Goal: Task Accomplishment & Management: Use online tool/utility

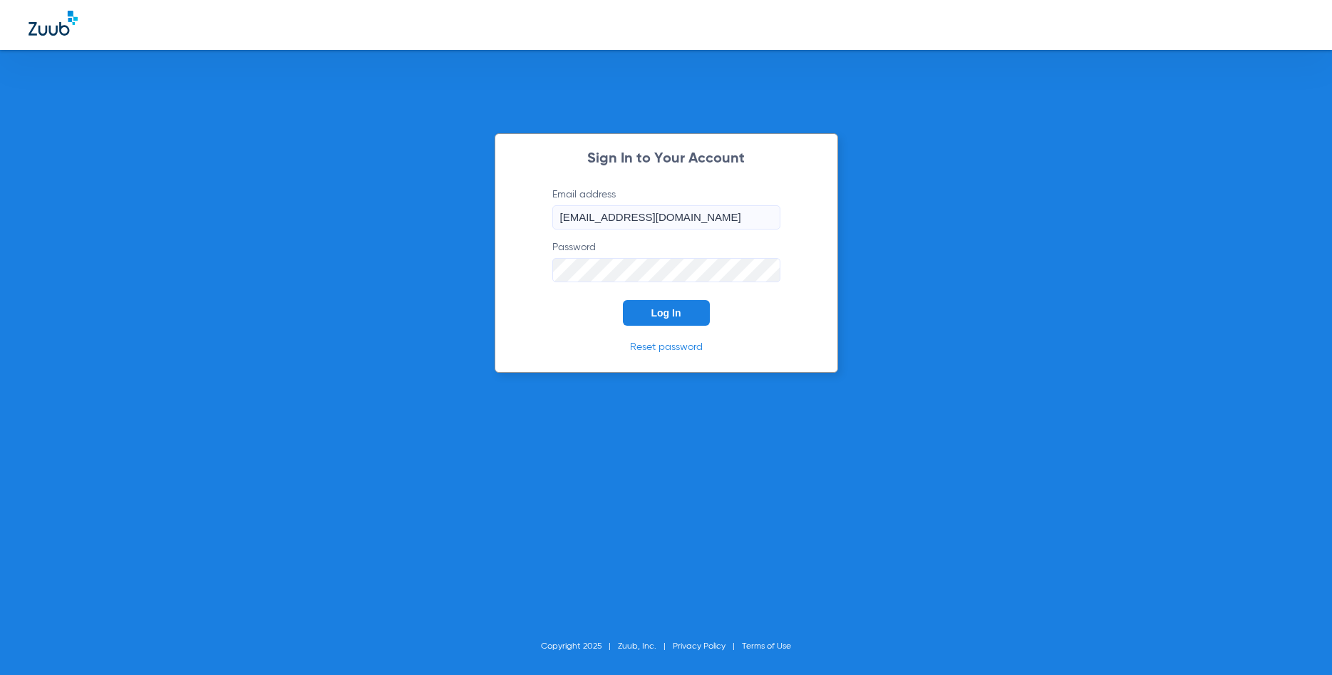
click at [663, 311] on span "Log In" at bounding box center [667, 312] width 30 height 11
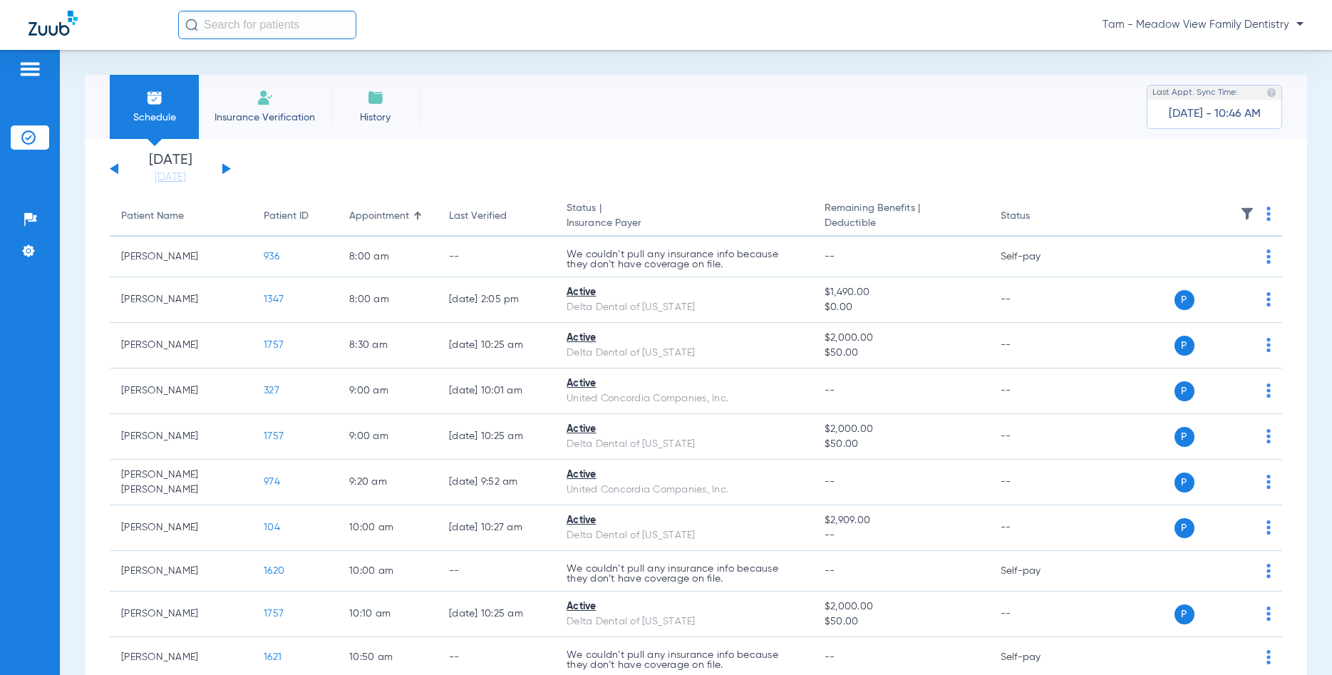
click at [264, 99] on img at bounding box center [265, 97] width 17 height 17
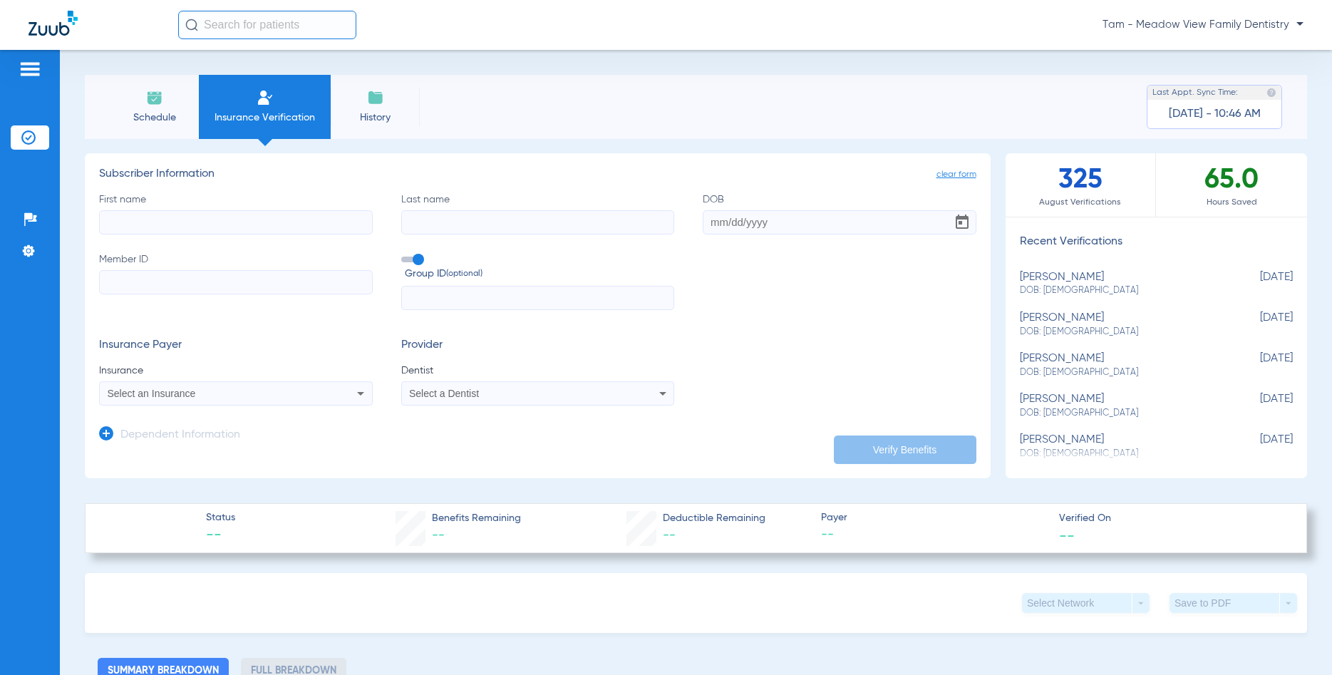
click at [198, 220] on input "First name" at bounding box center [236, 222] width 274 height 24
type input "X"
type input "[PERSON_NAME]"
type input "O'Neil"
click at [746, 222] on input "DOB" at bounding box center [840, 222] width 274 height 24
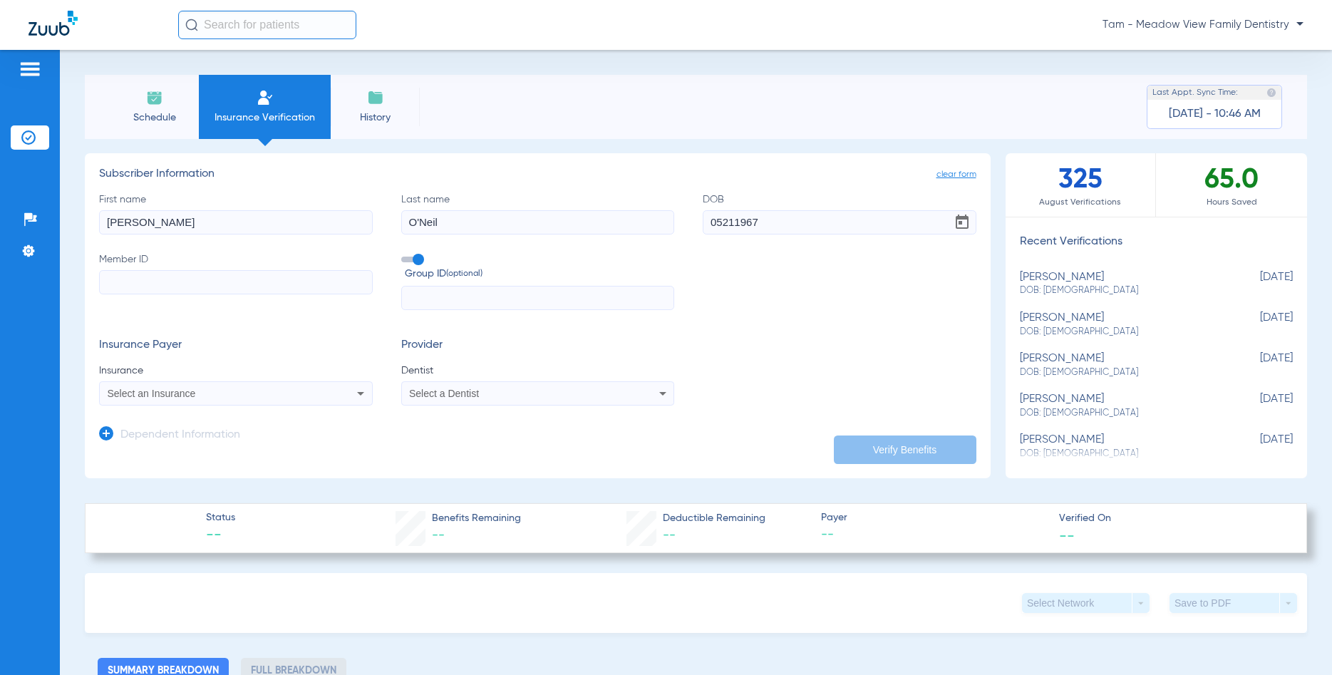
type input "[DATE]"
click at [763, 322] on form "First name [PERSON_NAME] Last name [PERSON_NAME] [DEMOGRAPHIC_DATA] Member ID G…" at bounding box center [538, 299] width 878 height 214
click at [282, 282] on input "Member ID" at bounding box center [236, 282] width 274 height 24
type input "948729811"
click at [262, 386] on div "Select an Insurance" at bounding box center [236, 393] width 272 height 17
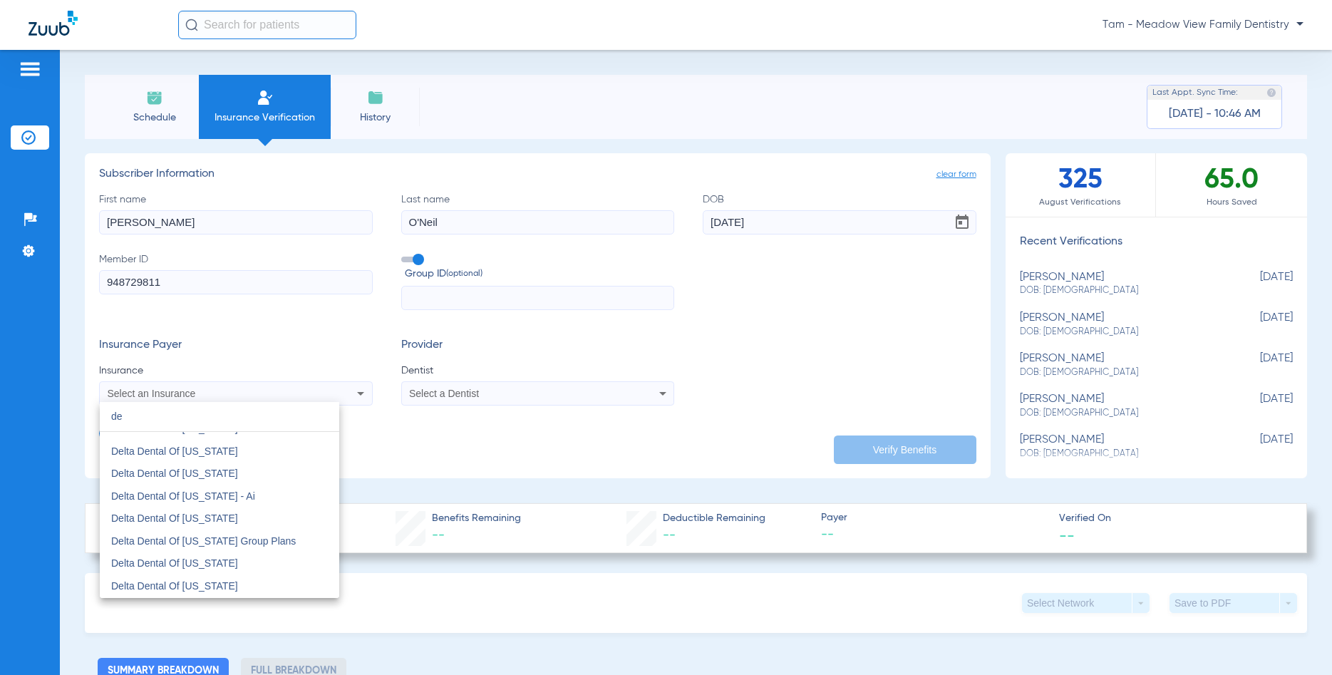
scroll to position [890, 0]
type input "de"
click at [247, 539] on mat-option "Delta Dental Of [US_STATE]" at bounding box center [220, 541] width 240 height 23
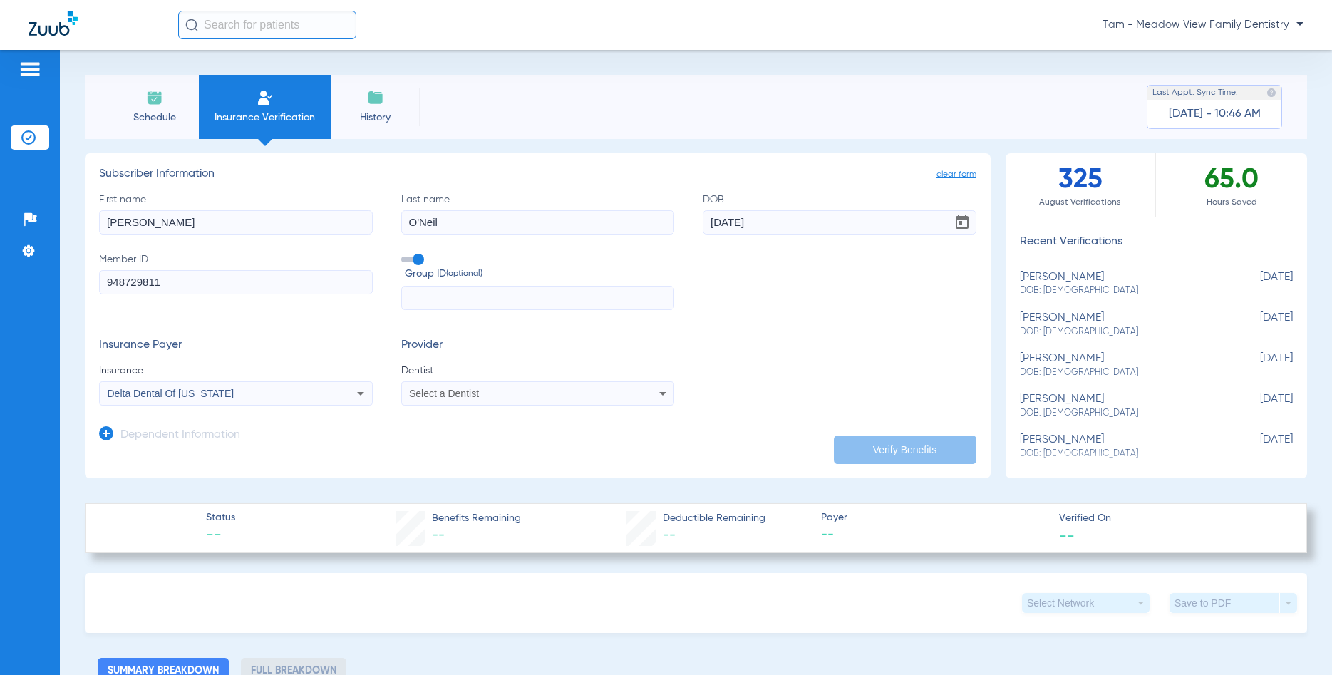
click at [457, 402] on div "Select a Dentist" at bounding box center [538, 393] width 272 height 17
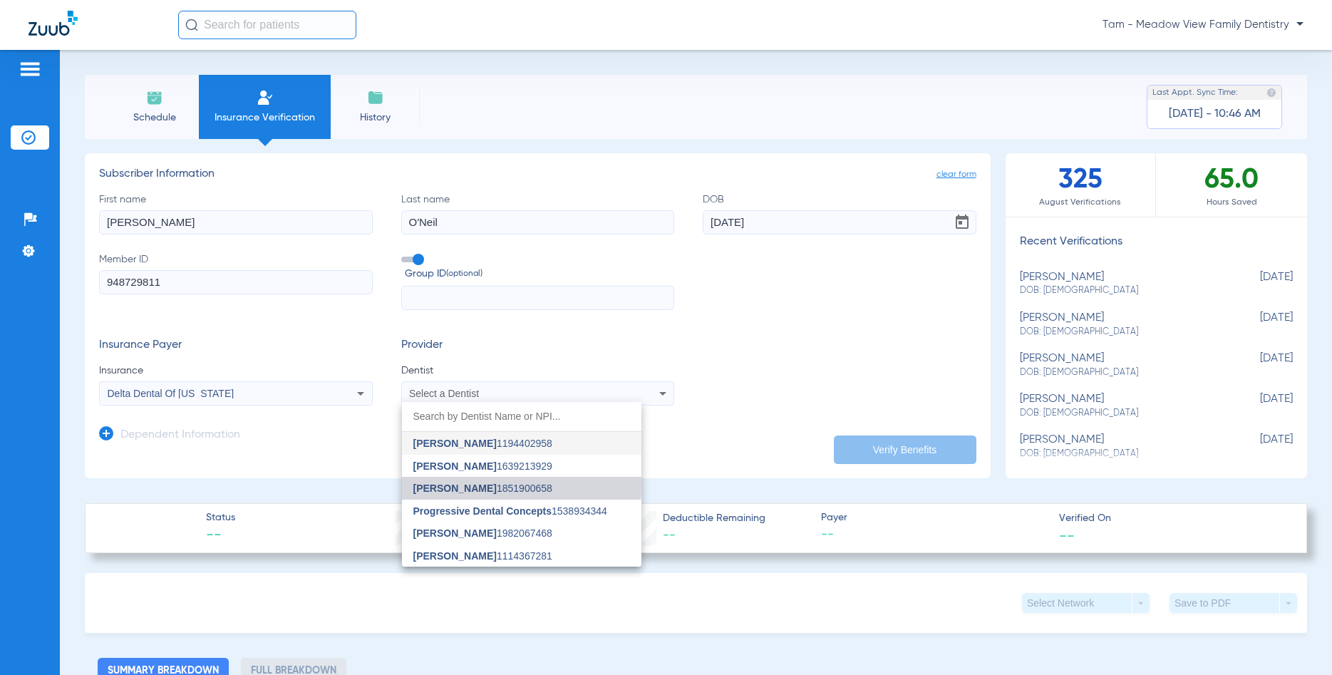
click at [450, 483] on span "[PERSON_NAME]" at bounding box center [454, 488] width 83 height 11
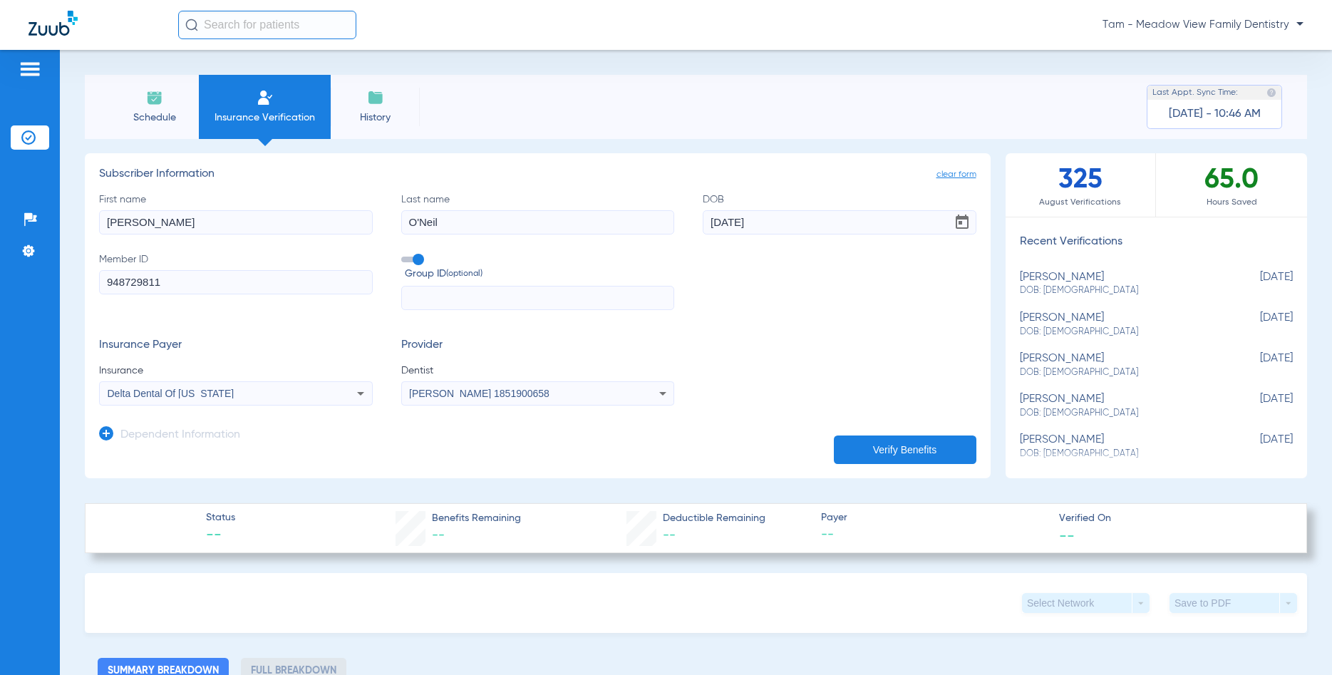
click at [892, 455] on button "Verify Benefits" at bounding box center [905, 450] width 143 height 29
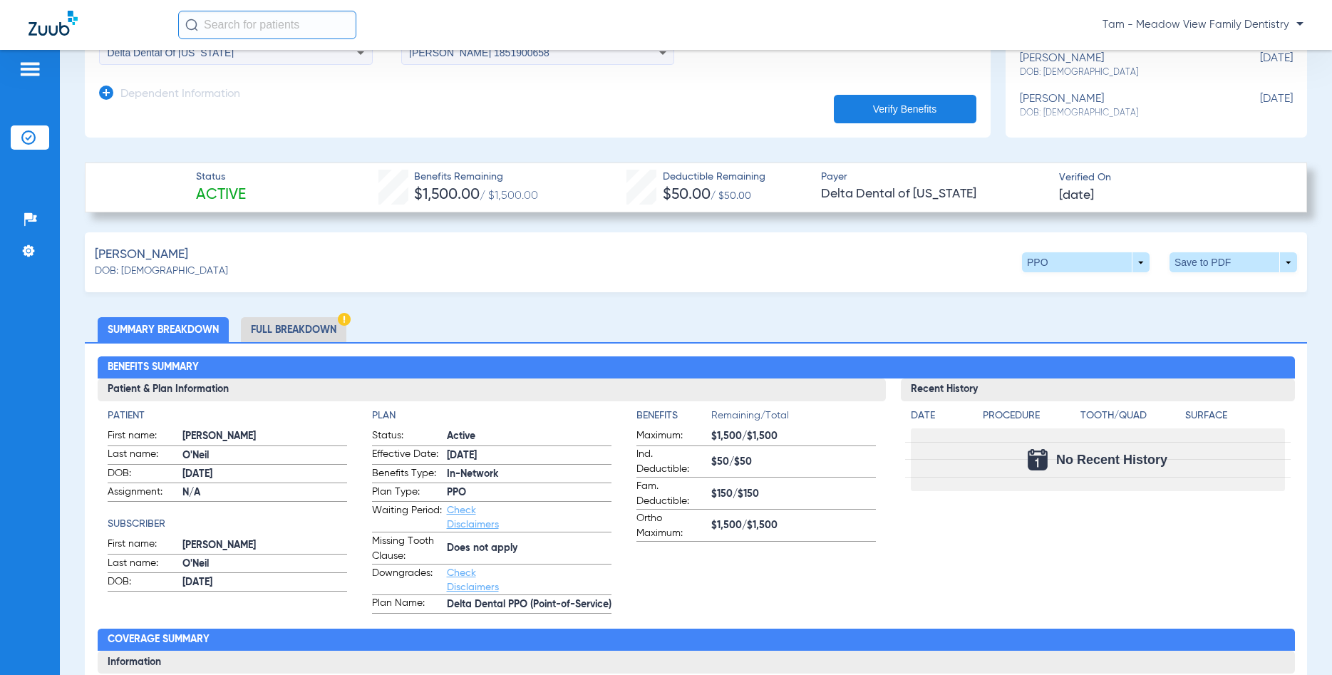
scroll to position [342, 0]
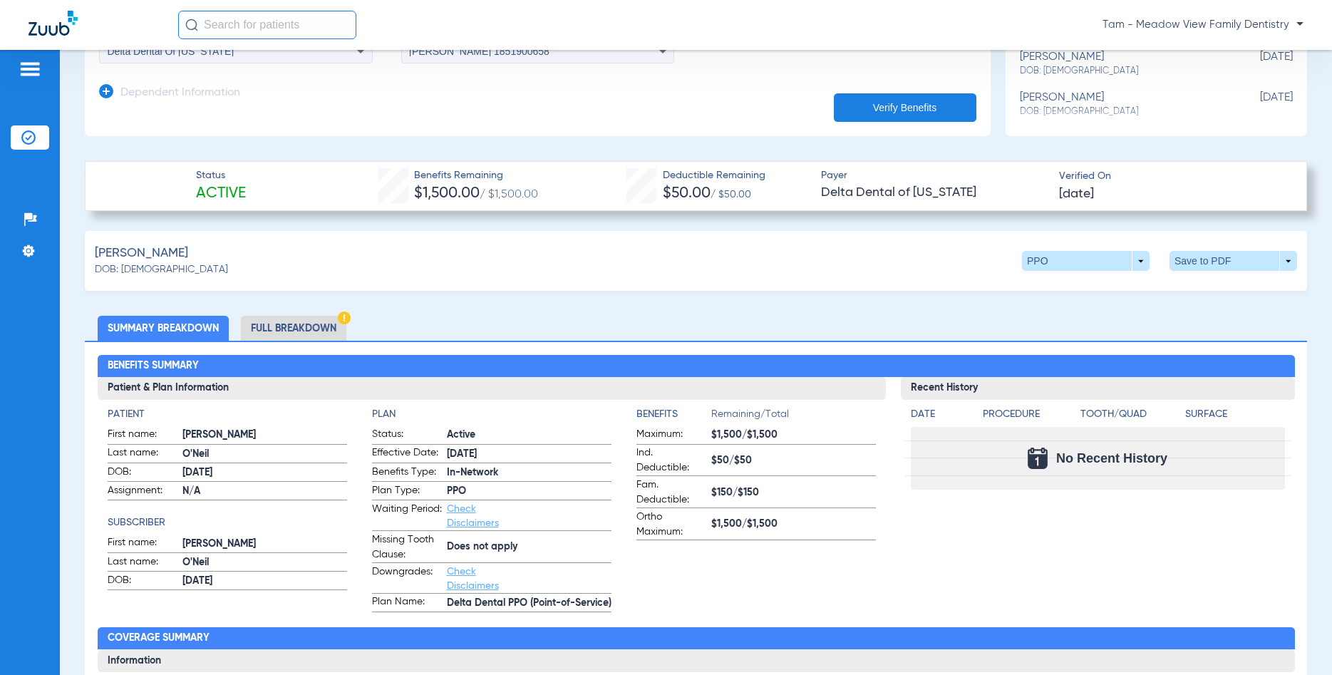
click at [250, 319] on li "Full Breakdown" at bounding box center [294, 328] width 106 height 25
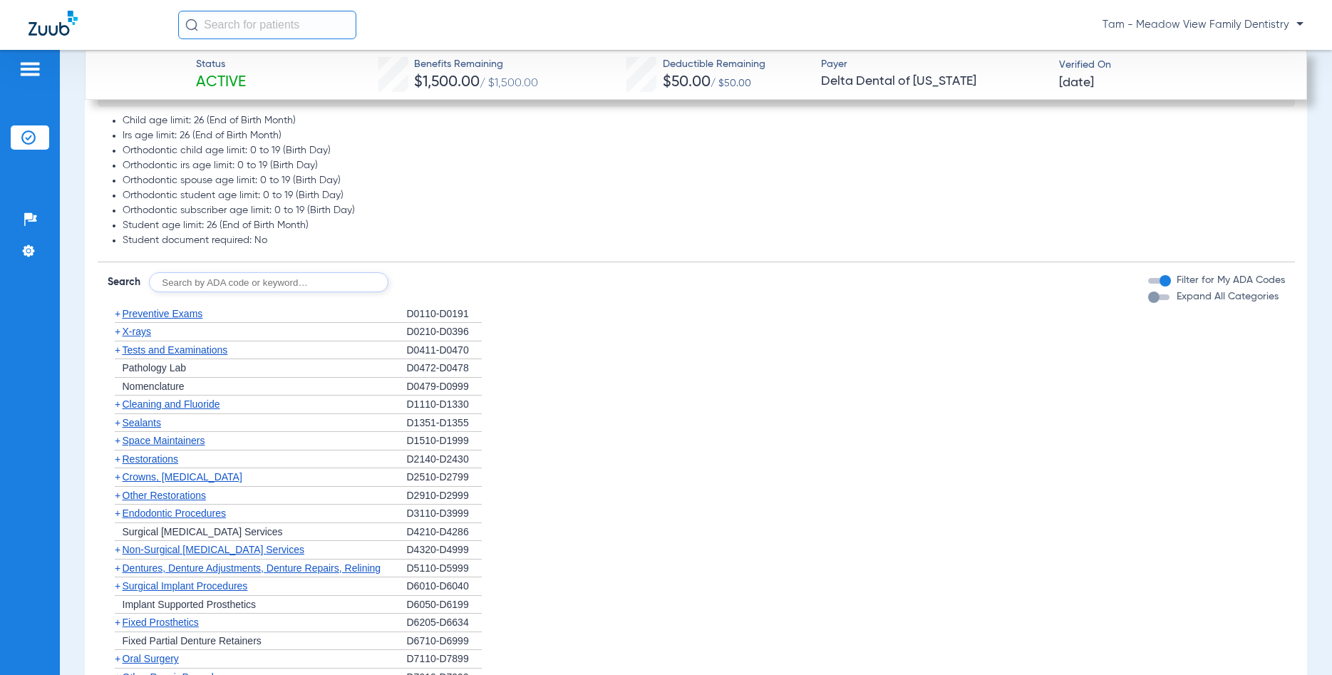
scroll to position [1506, 0]
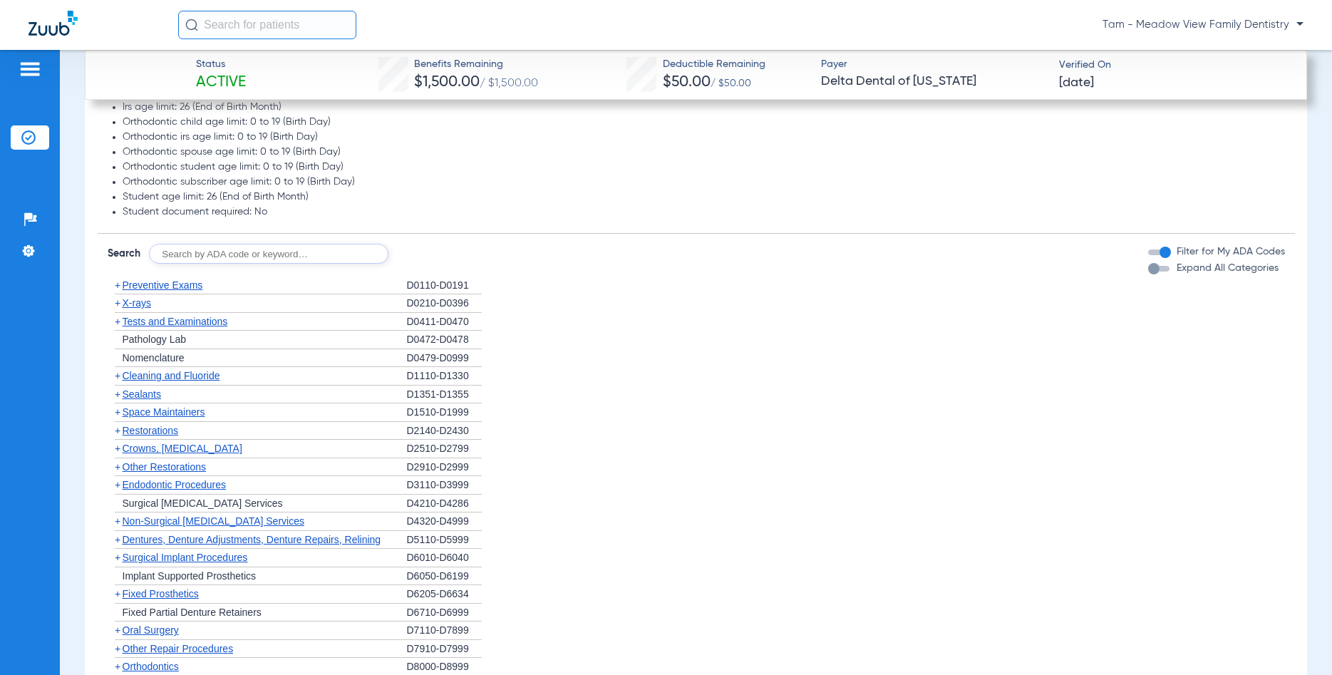
click at [118, 302] on span "+" at bounding box center [118, 302] width 6 height 11
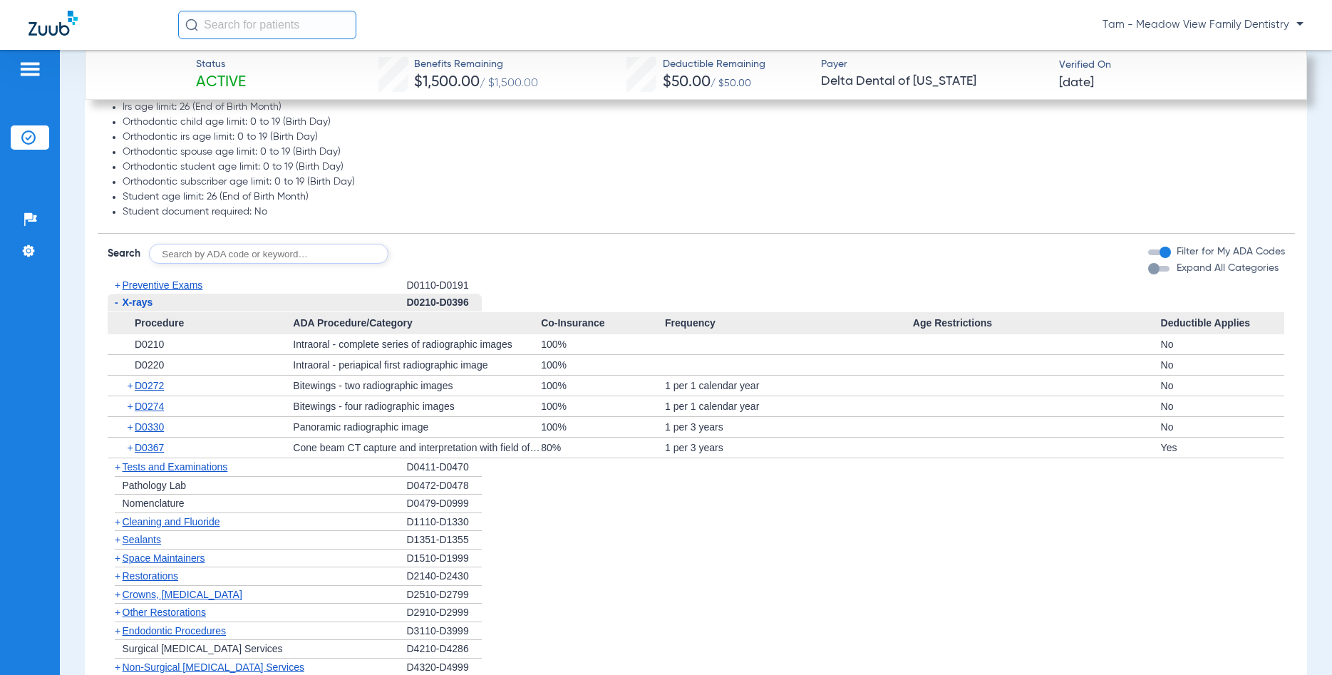
click at [117, 302] on span "-" at bounding box center [117, 302] width 4 height 11
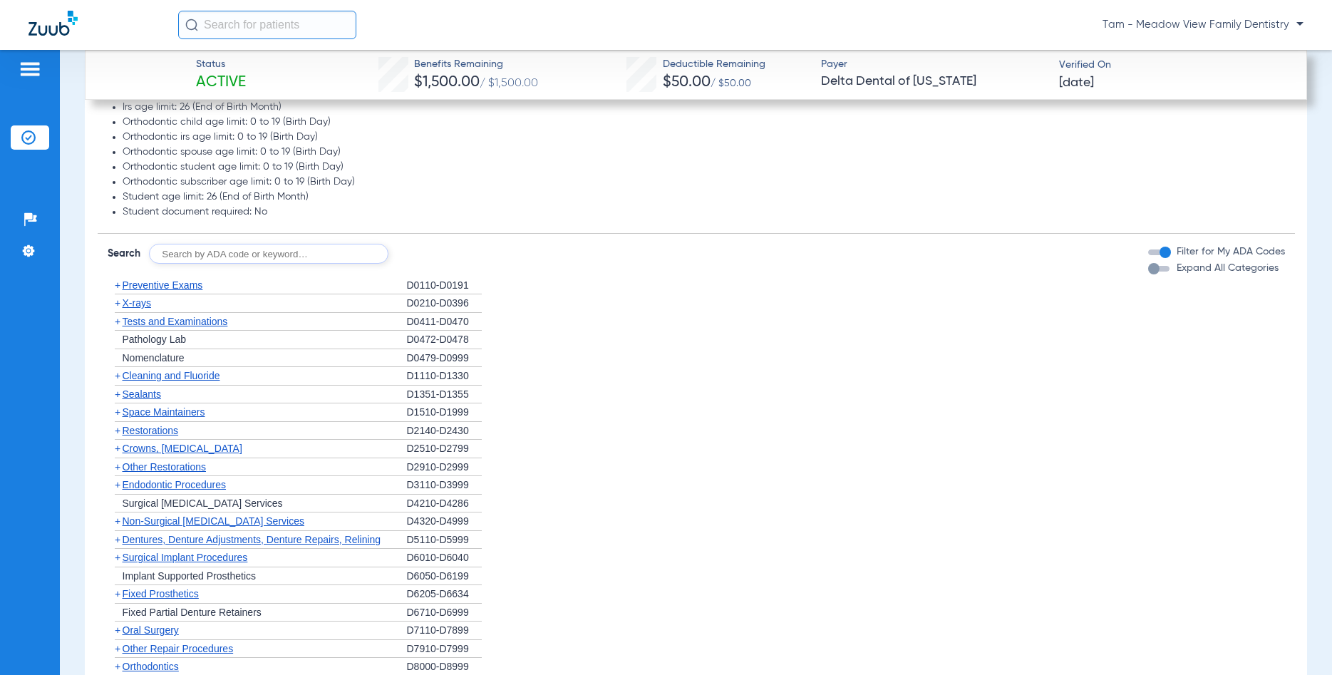
click at [115, 300] on span "+" at bounding box center [118, 302] width 6 height 11
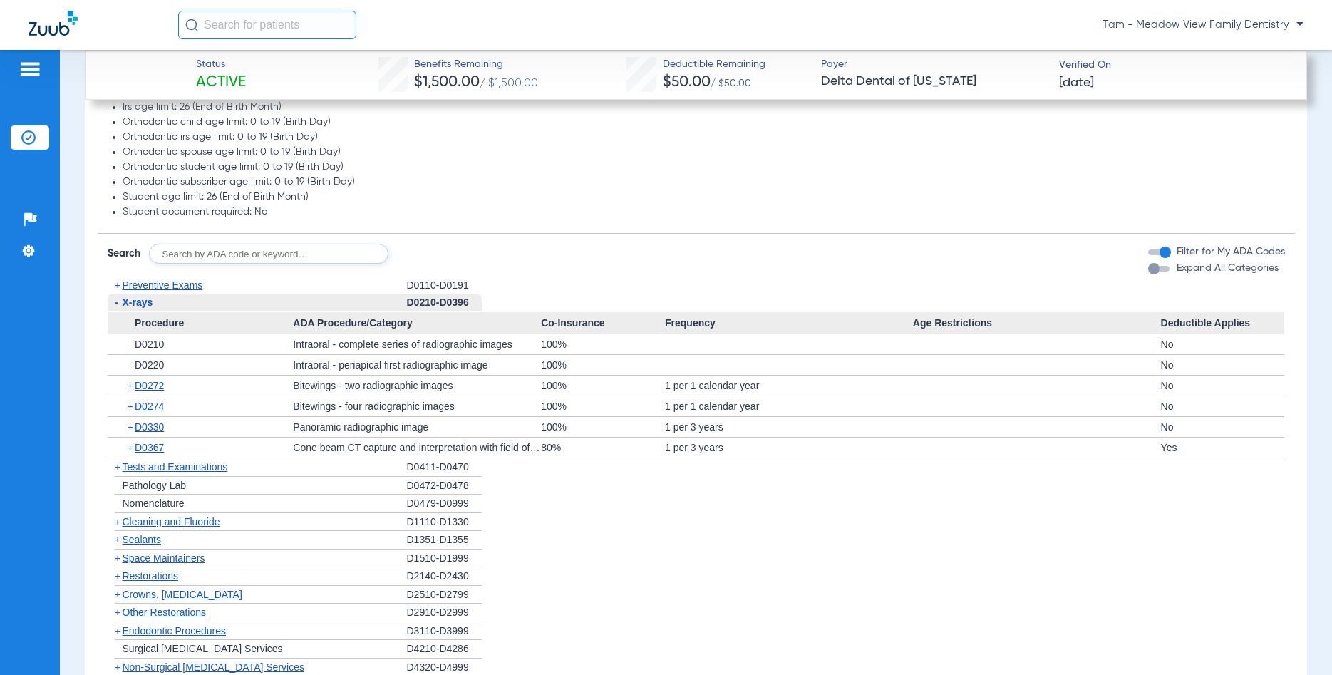
click at [116, 301] on span "-" at bounding box center [117, 302] width 4 height 11
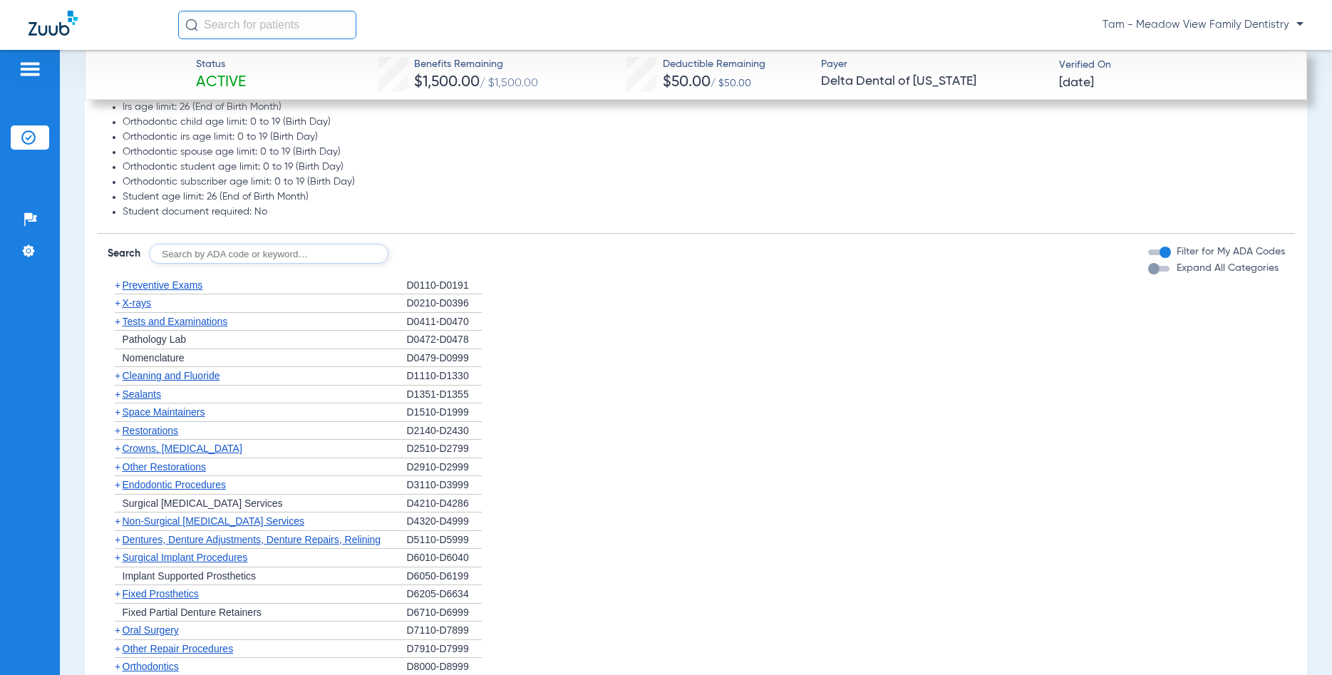
click at [118, 375] on span "+" at bounding box center [118, 375] width 6 height 11
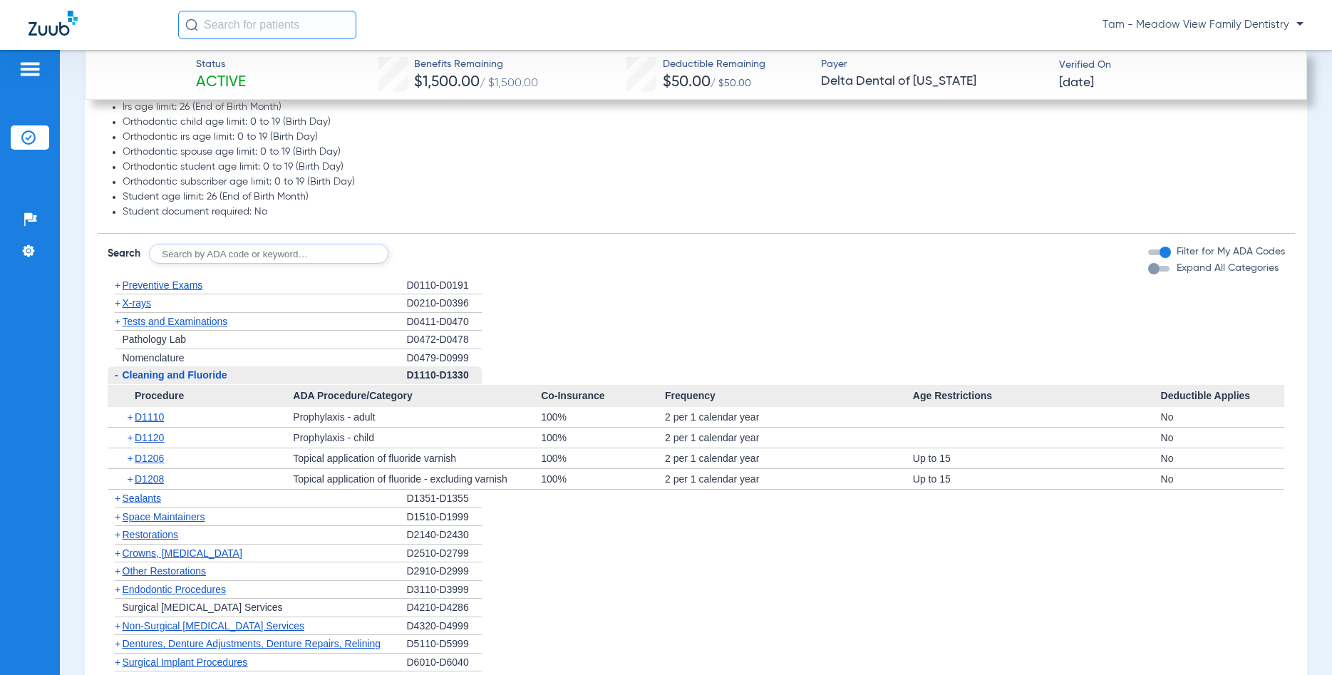
click at [116, 375] on span "-" at bounding box center [117, 374] width 4 height 11
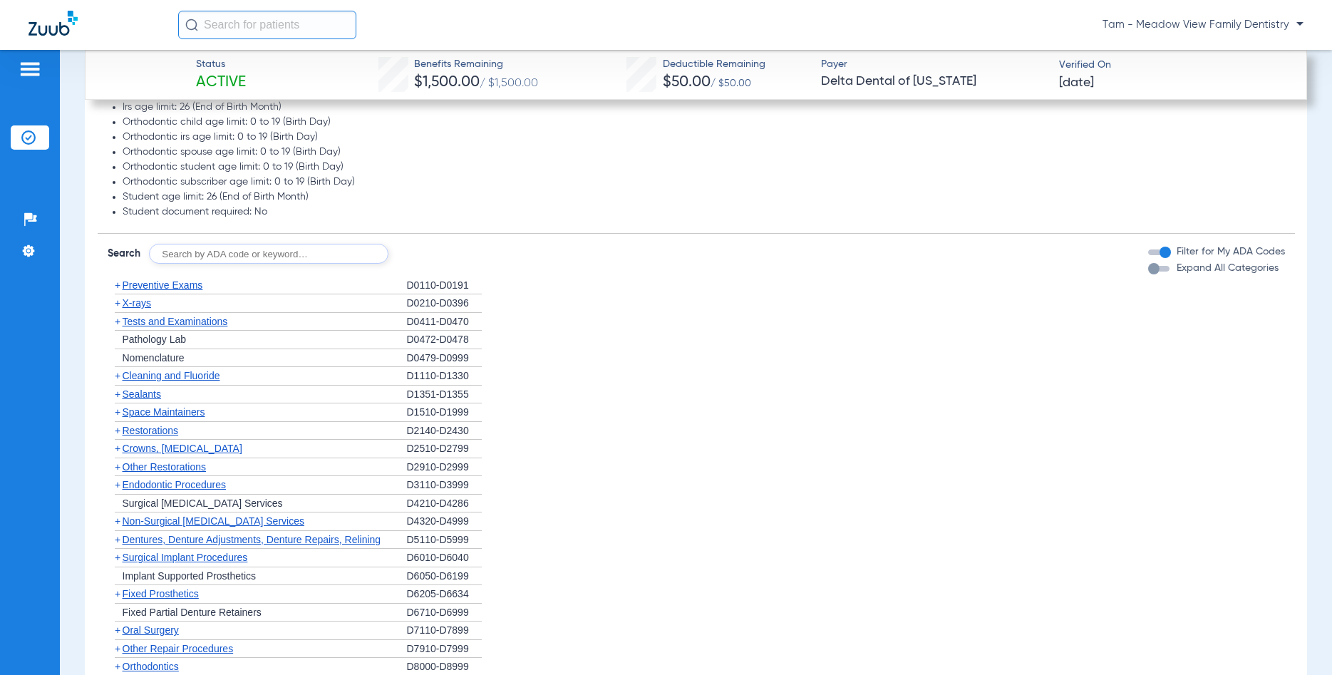
click at [145, 397] on span "Sealants" at bounding box center [142, 394] width 38 height 11
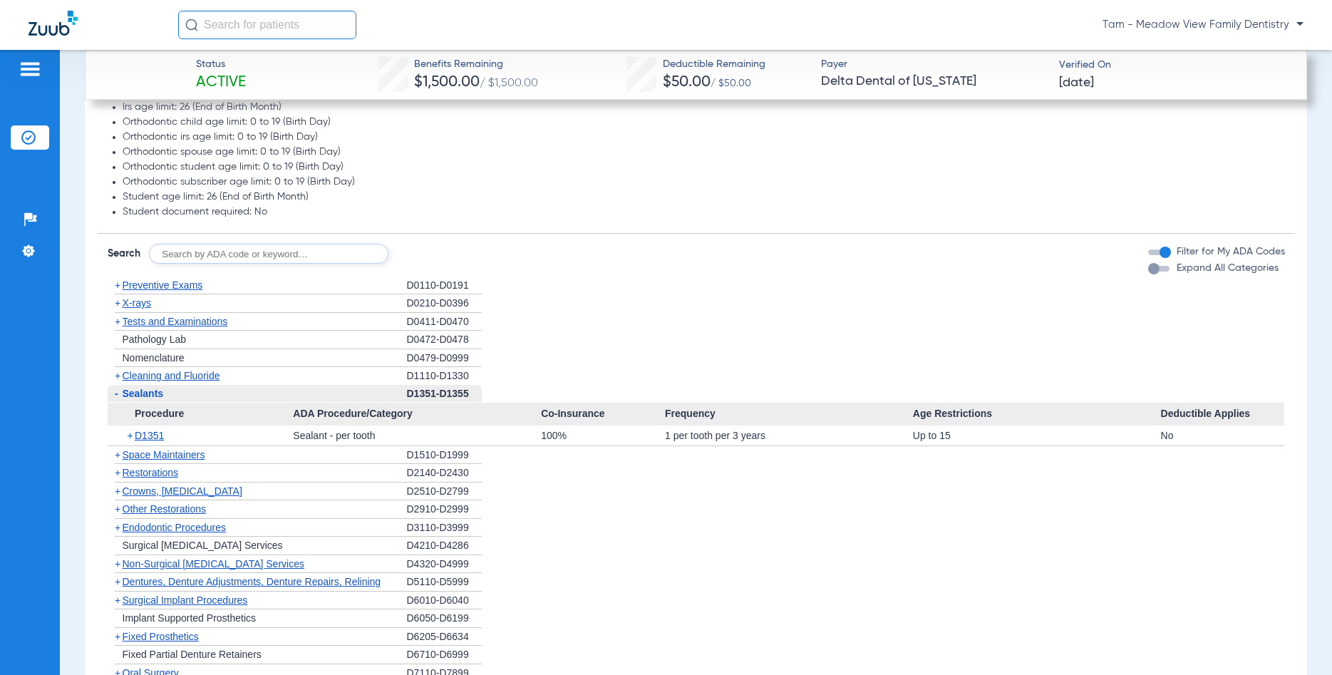
click at [119, 395] on span "-" at bounding box center [115, 394] width 15 height 18
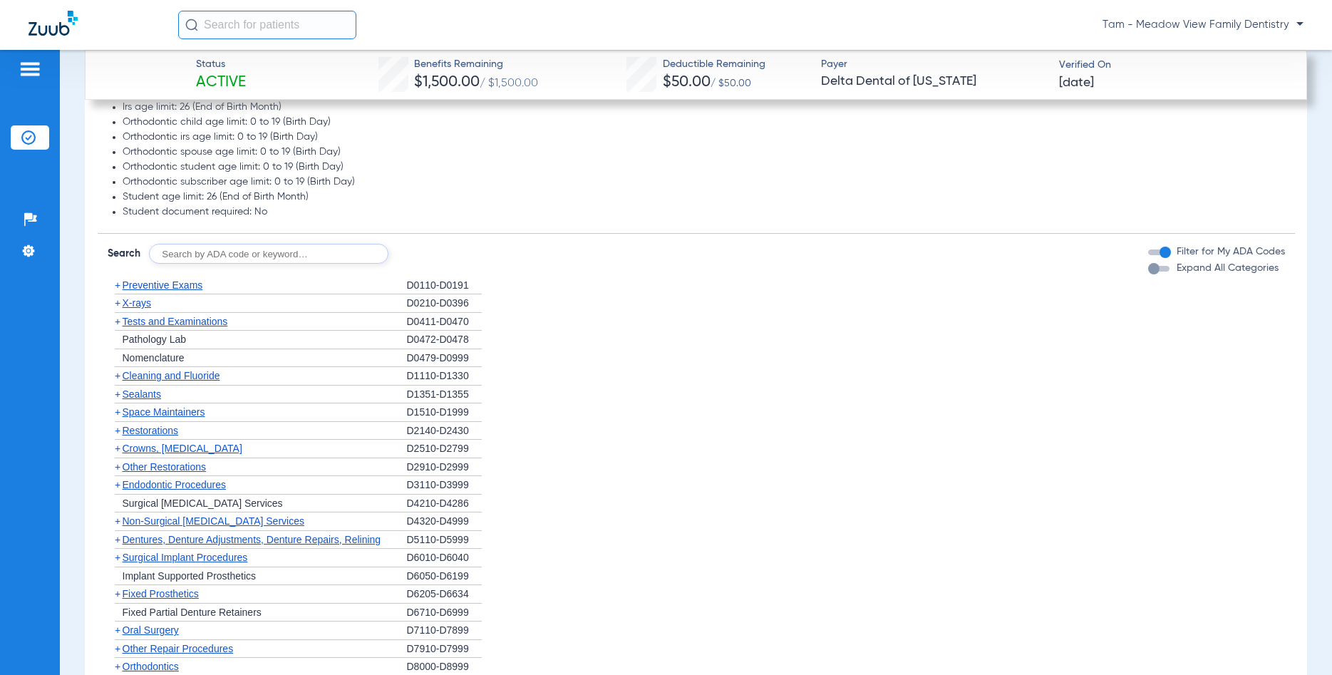
click at [190, 446] on span "Crowns, [MEDICAL_DATA]" at bounding box center [183, 448] width 120 height 11
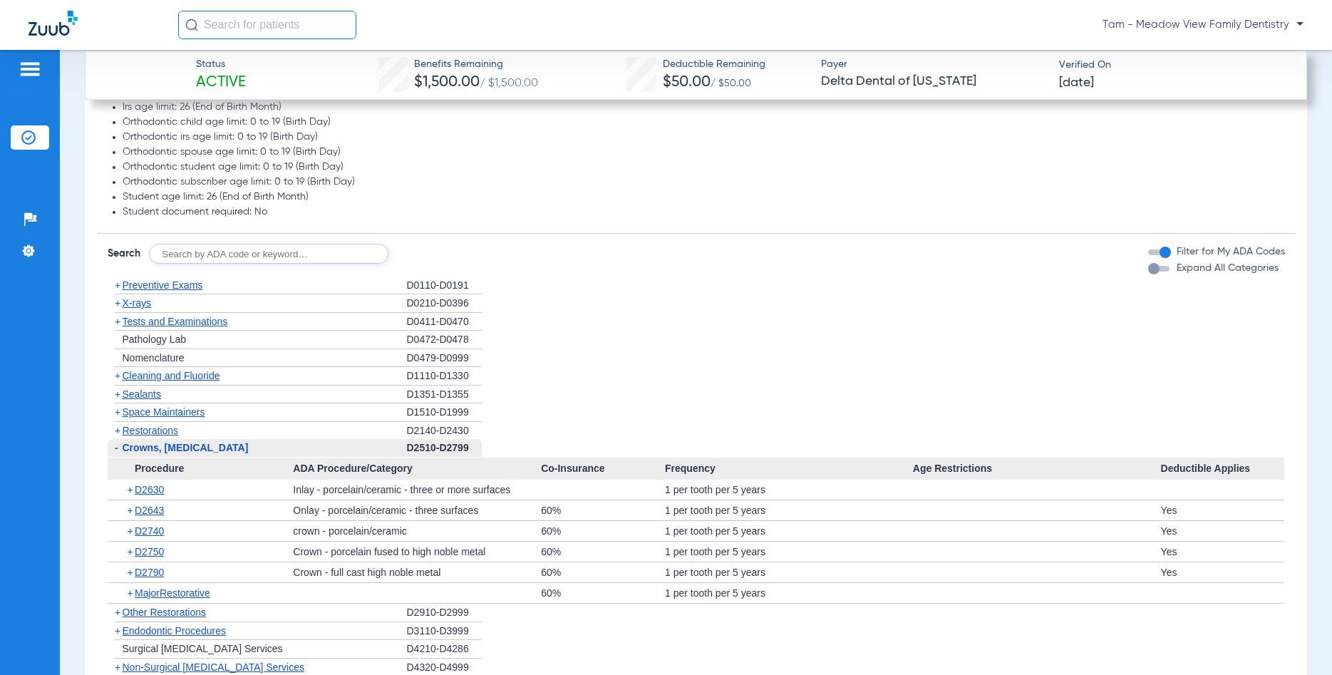
click at [113, 446] on span "-" at bounding box center [115, 448] width 15 height 18
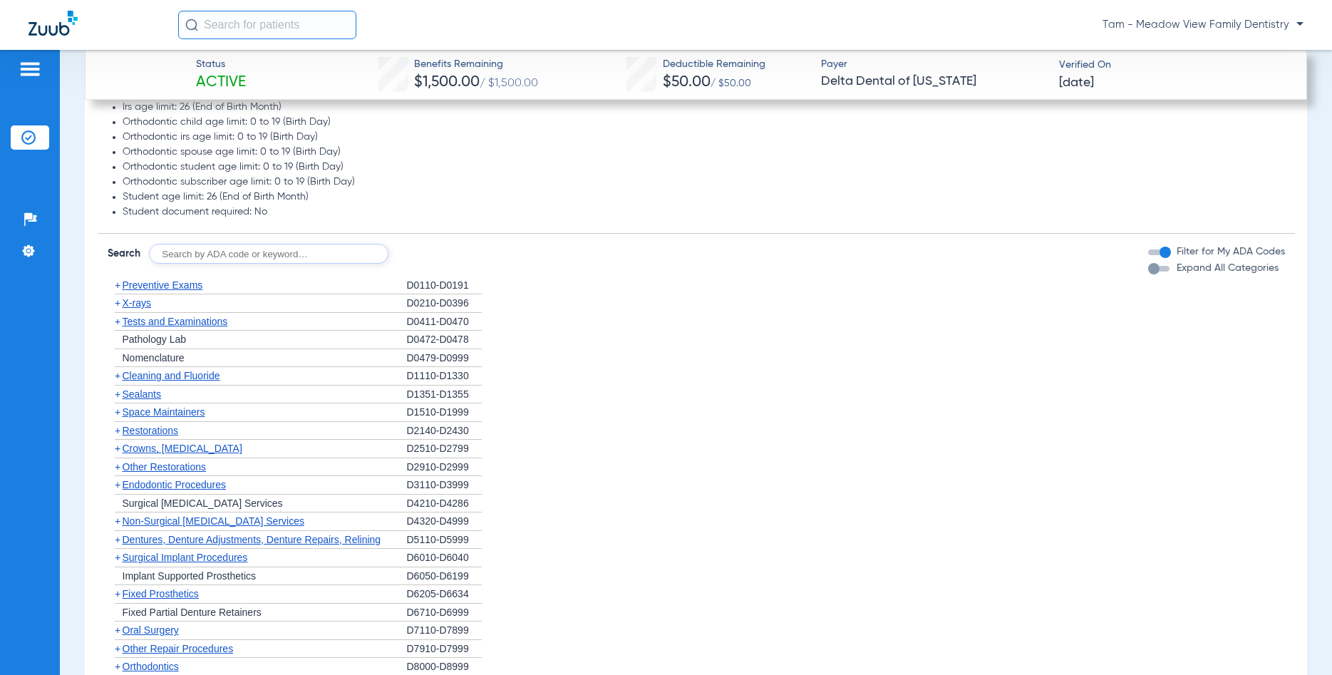
click at [168, 463] on span "Other Restorations" at bounding box center [165, 466] width 84 height 11
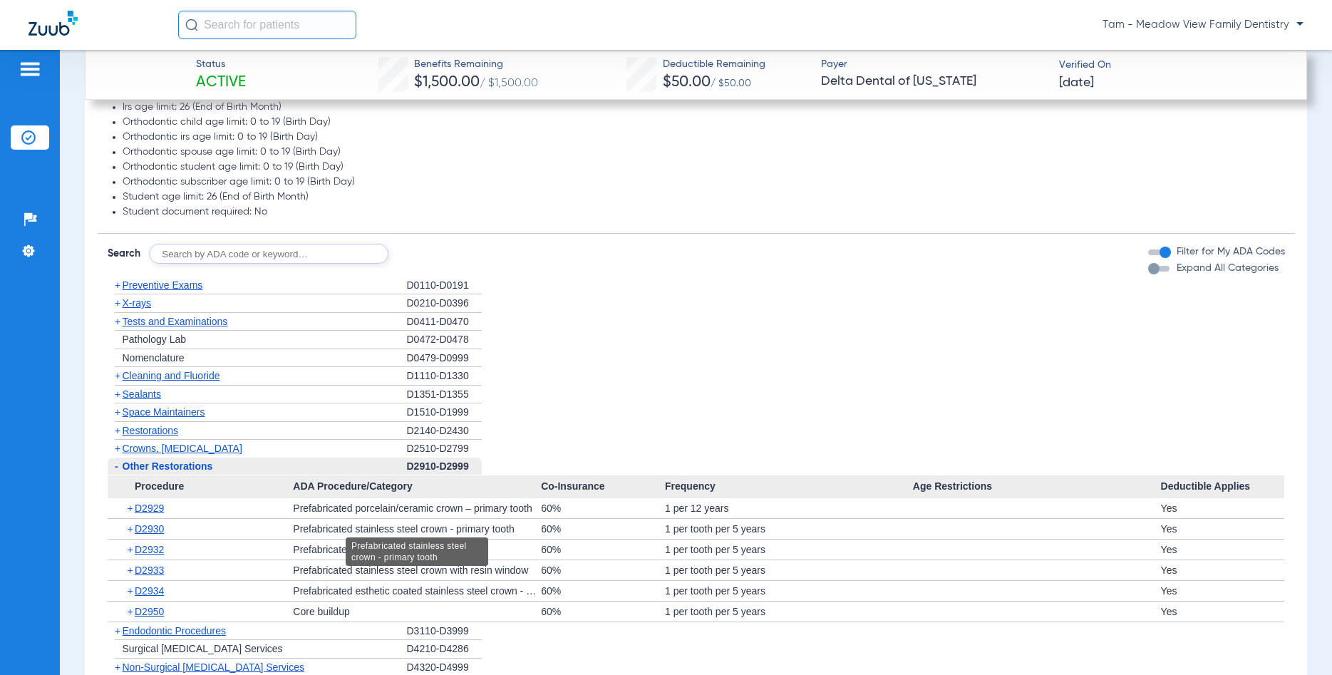
scroll to position [1574, 0]
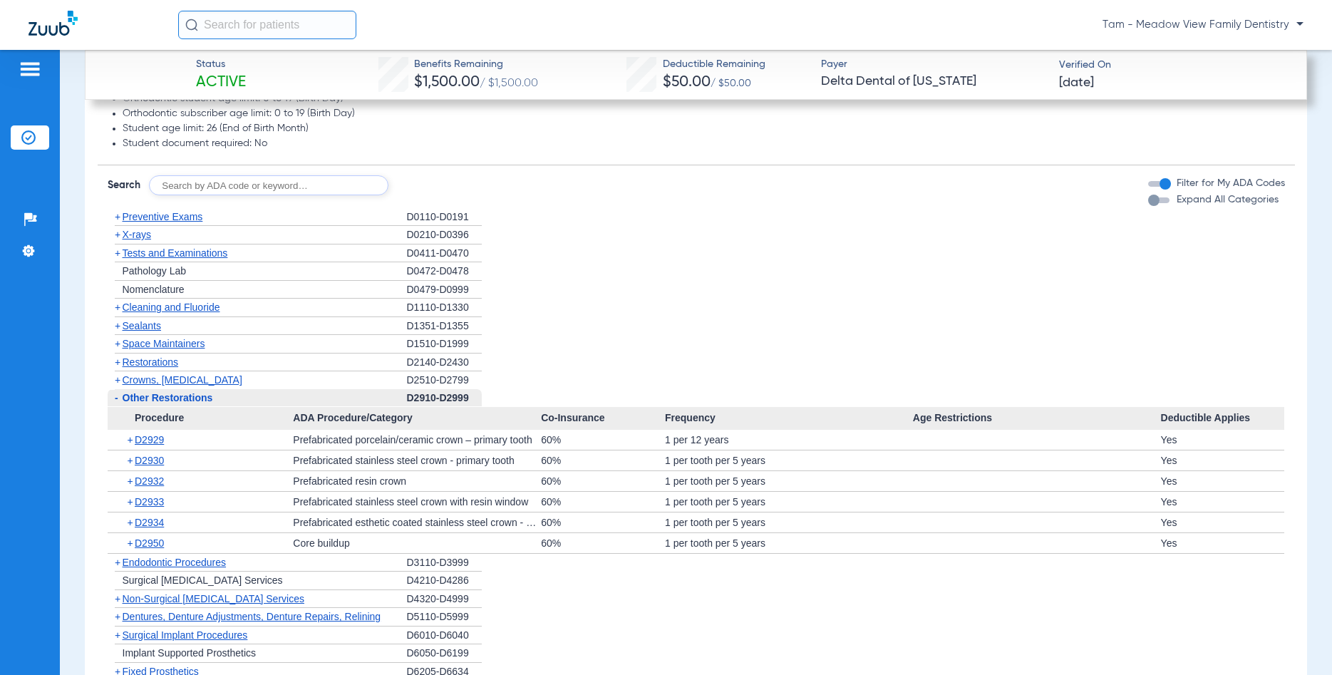
click at [117, 396] on span "-" at bounding box center [117, 397] width 4 height 11
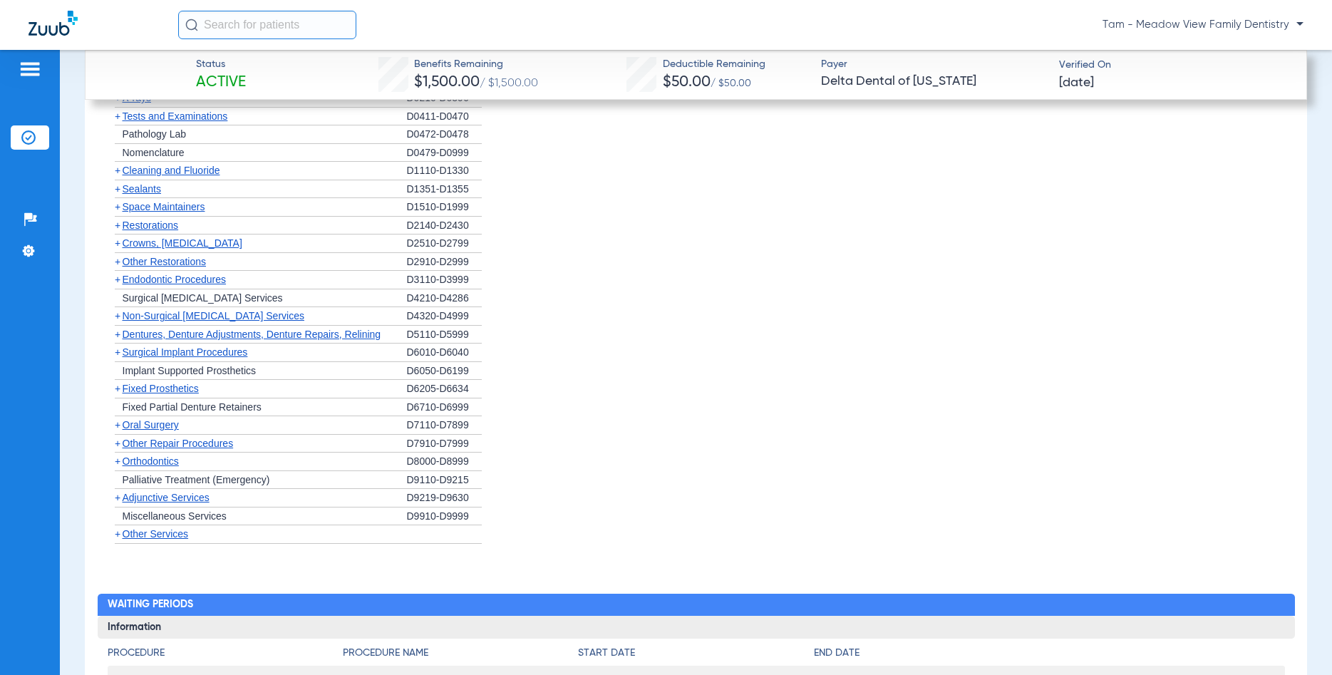
scroll to position [1642, 0]
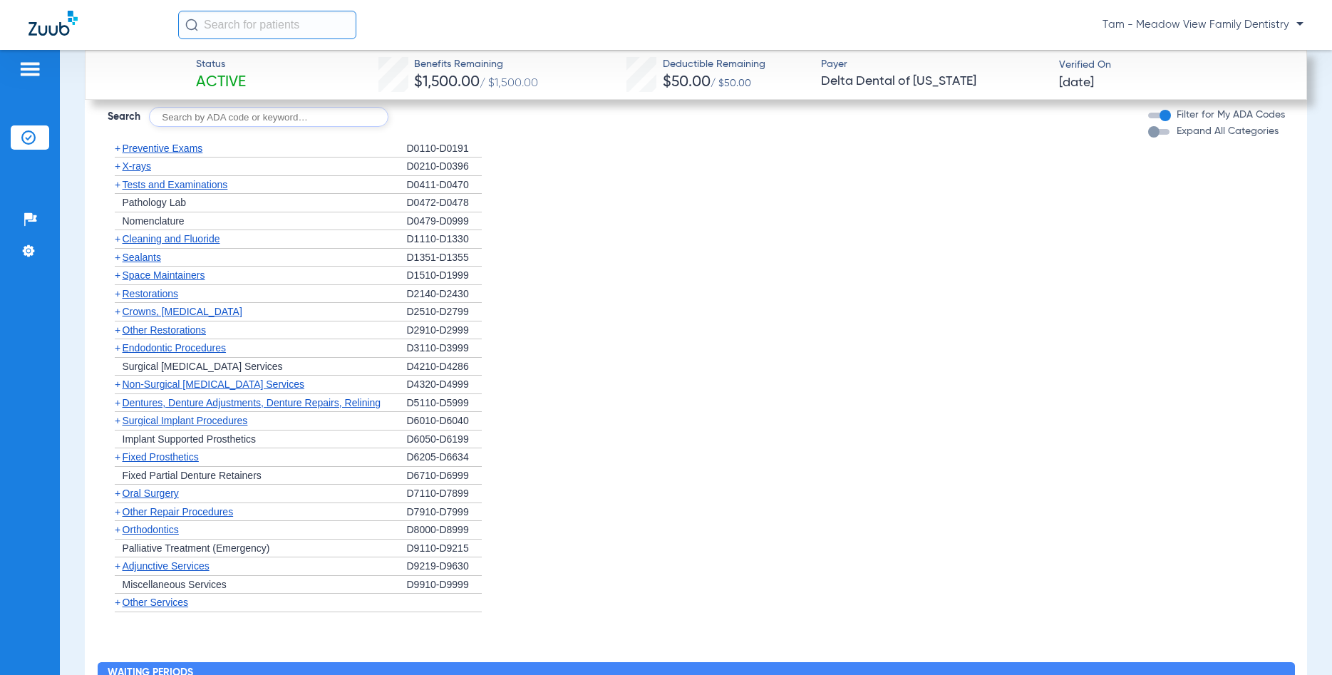
click at [196, 386] on span "Non-Surgical [MEDICAL_DATA] Services" at bounding box center [214, 384] width 182 height 11
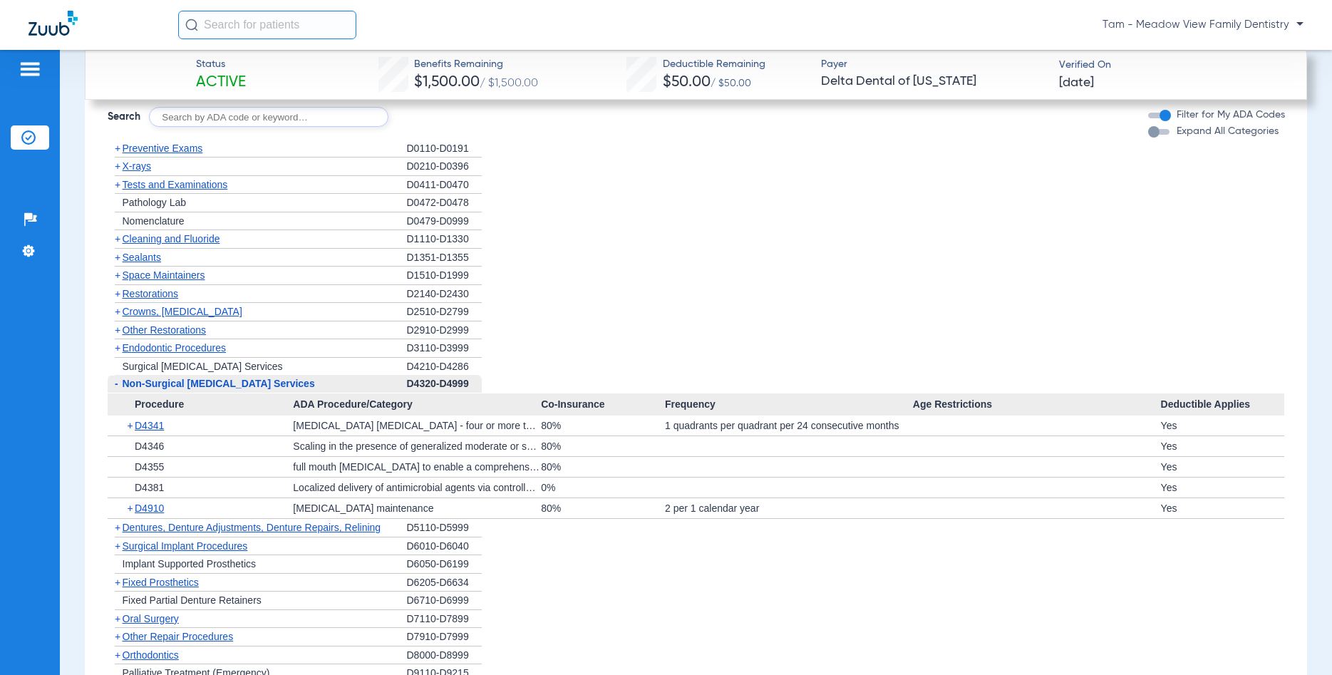
click at [120, 526] on span "+" at bounding box center [118, 527] width 6 height 11
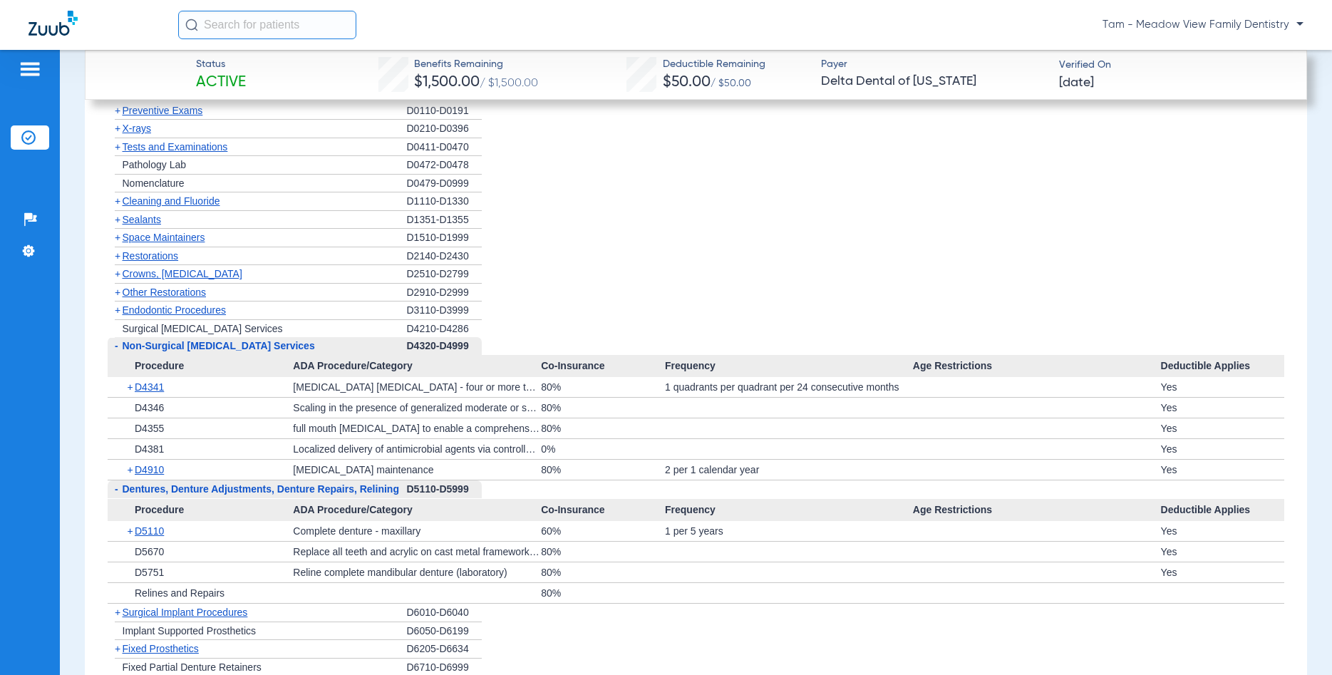
scroll to position [1711, 0]
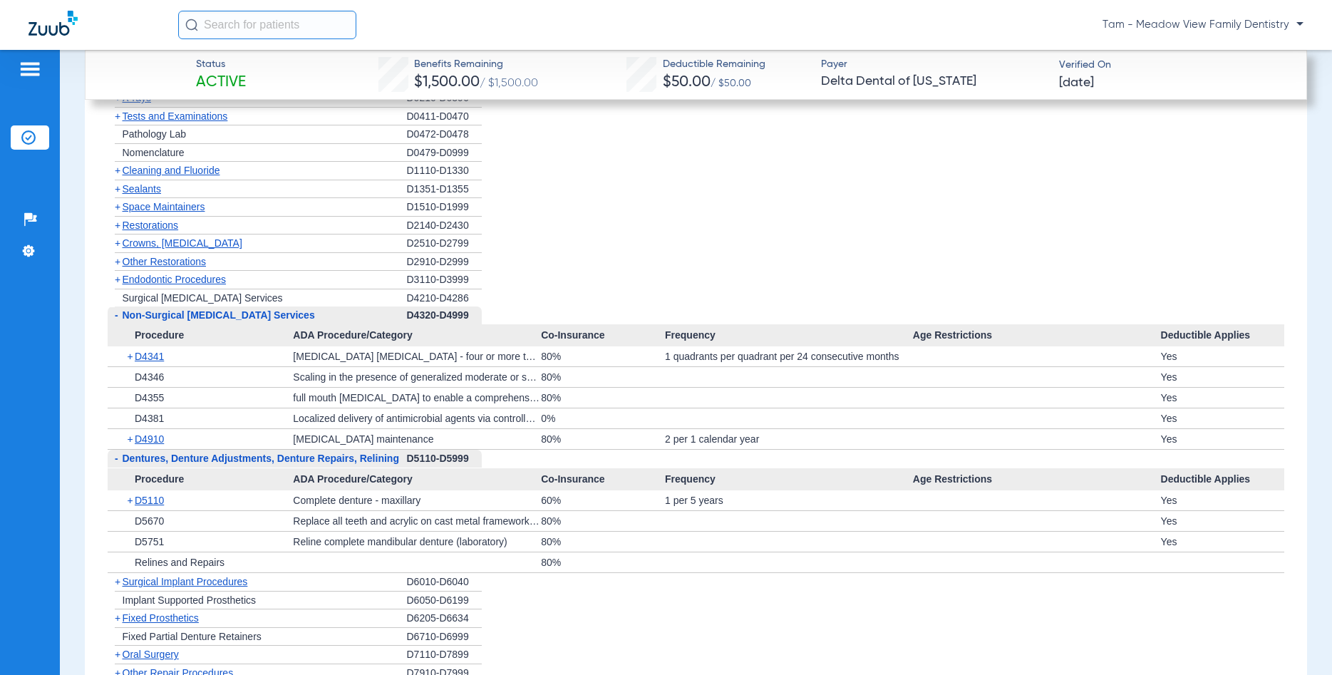
click at [114, 456] on span "-" at bounding box center [115, 459] width 15 height 18
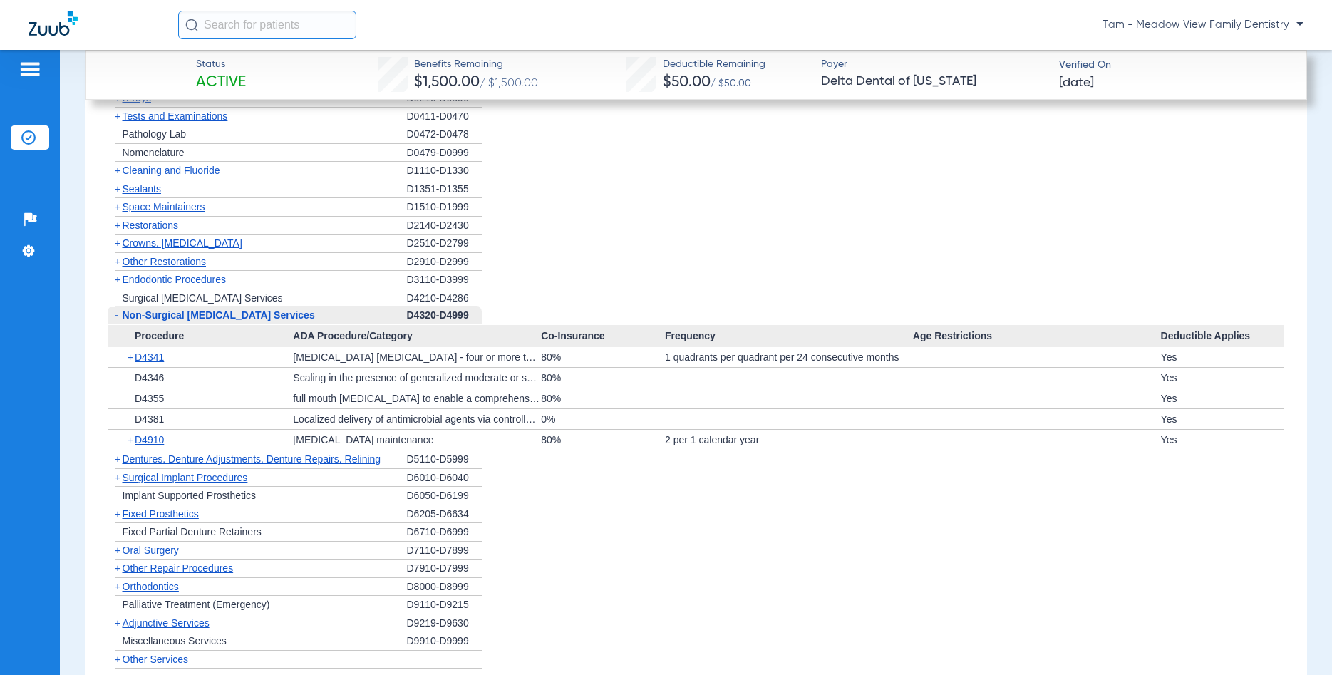
click at [120, 478] on span "+" at bounding box center [118, 477] width 6 height 11
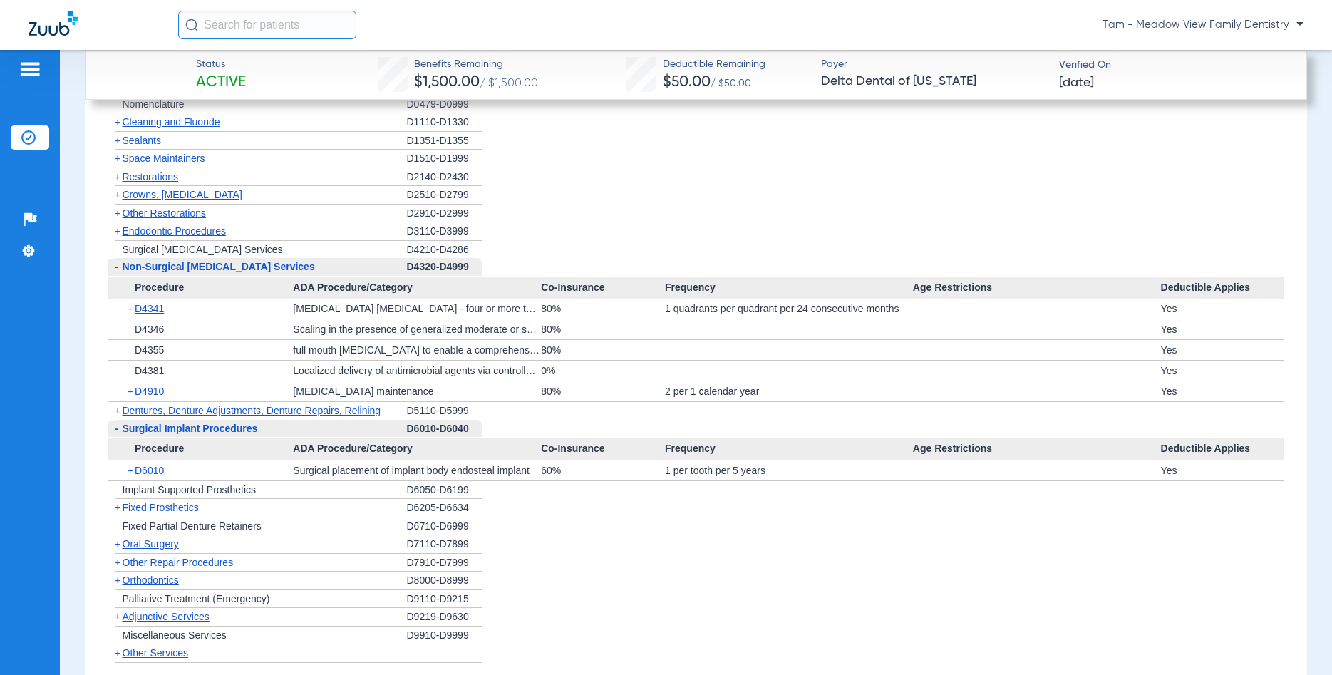
scroll to position [1779, 0]
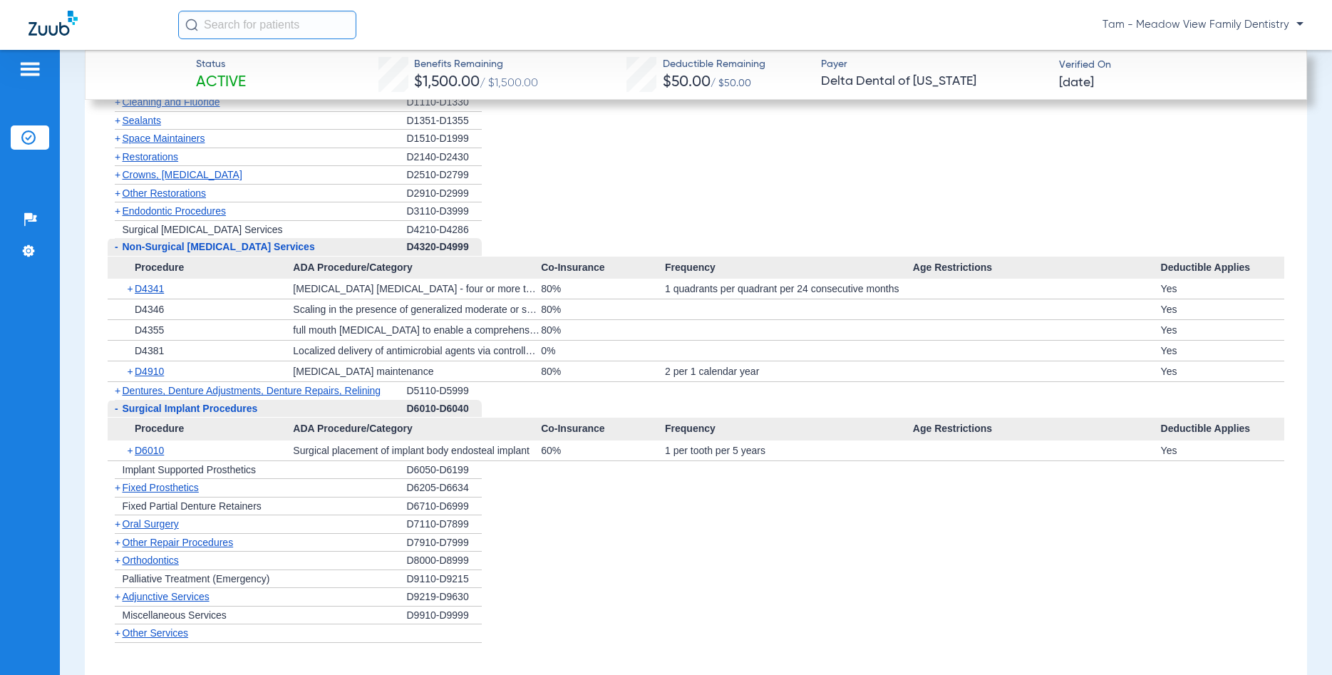
click at [154, 467] on span "Implant Supported Prosthetics" at bounding box center [190, 469] width 134 height 11
click at [163, 492] on span "Fixed Prosthetics" at bounding box center [161, 487] width 76 height 11
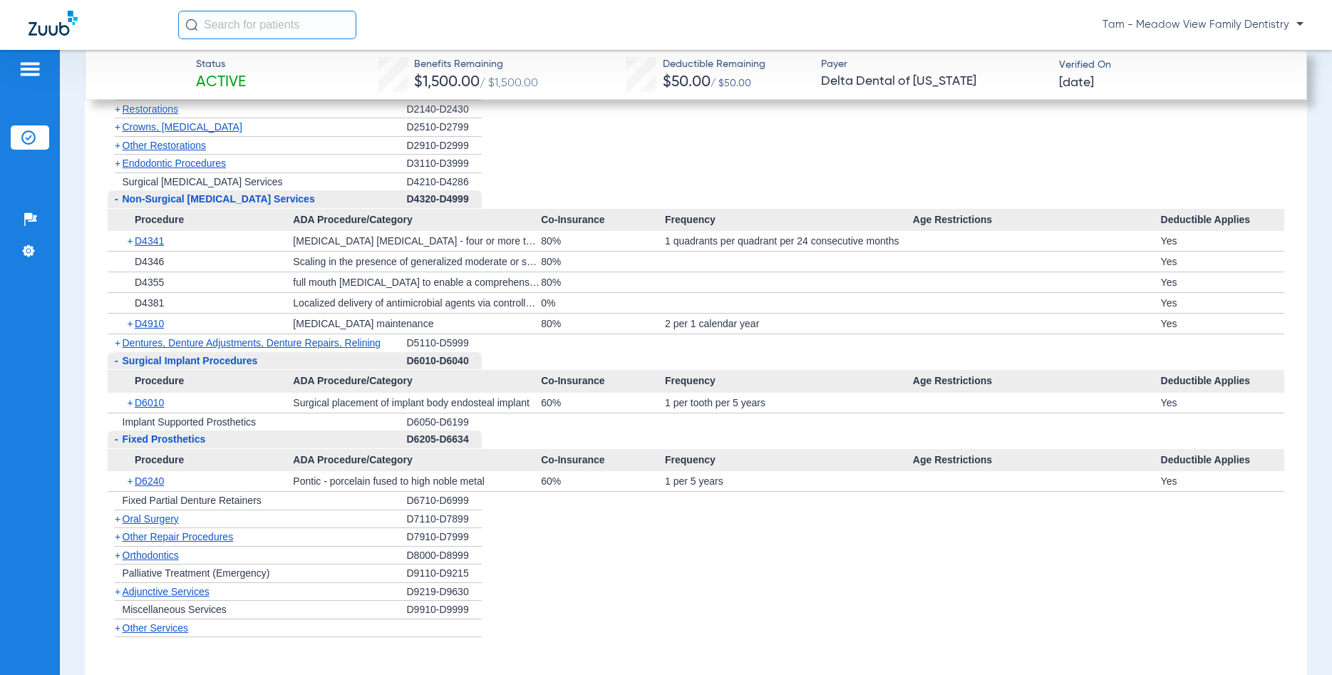
scroll to position [1848, 0]
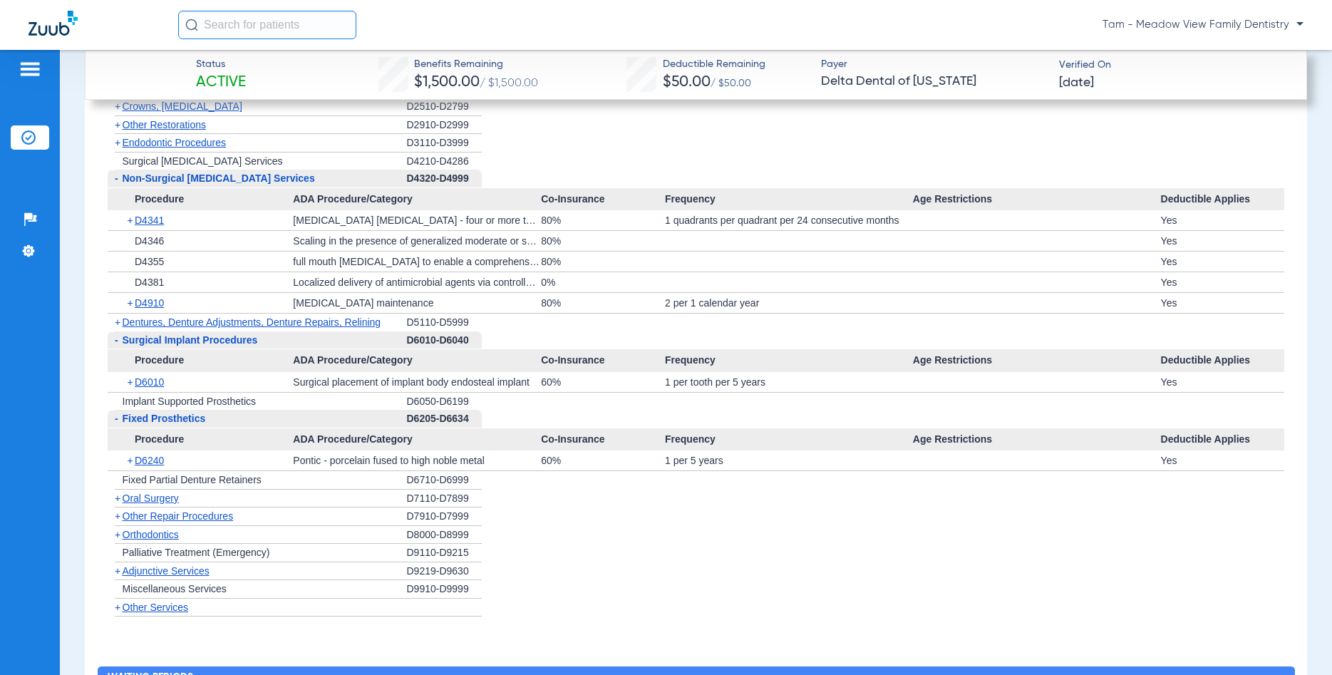
click at [139, 533] on span "Orthodontics" at bounding box center [151, 534] width 56 height 11
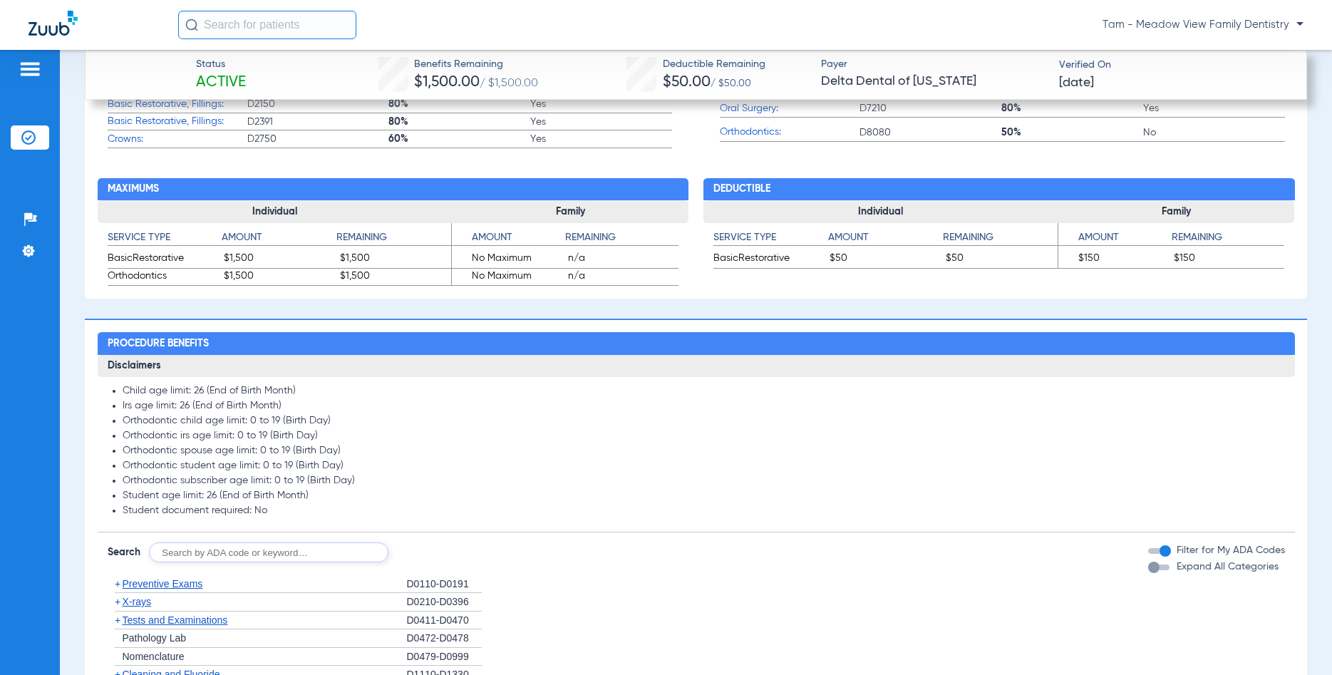
scroll to position [1232, 0]
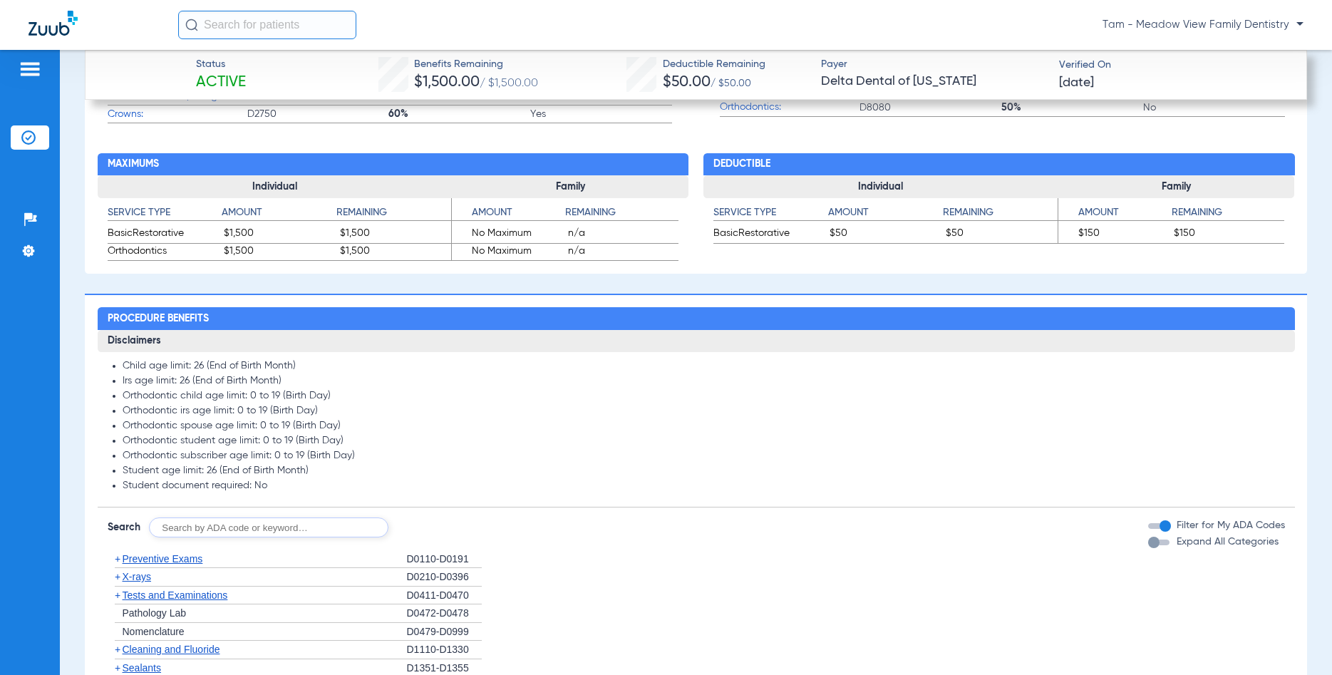
click at [205, 533] on input "text" at bounding box center [269, 528] width 240 height 20
type input "d6057"
click button "Search" at bounding box center [441, 528] width 56 height 20
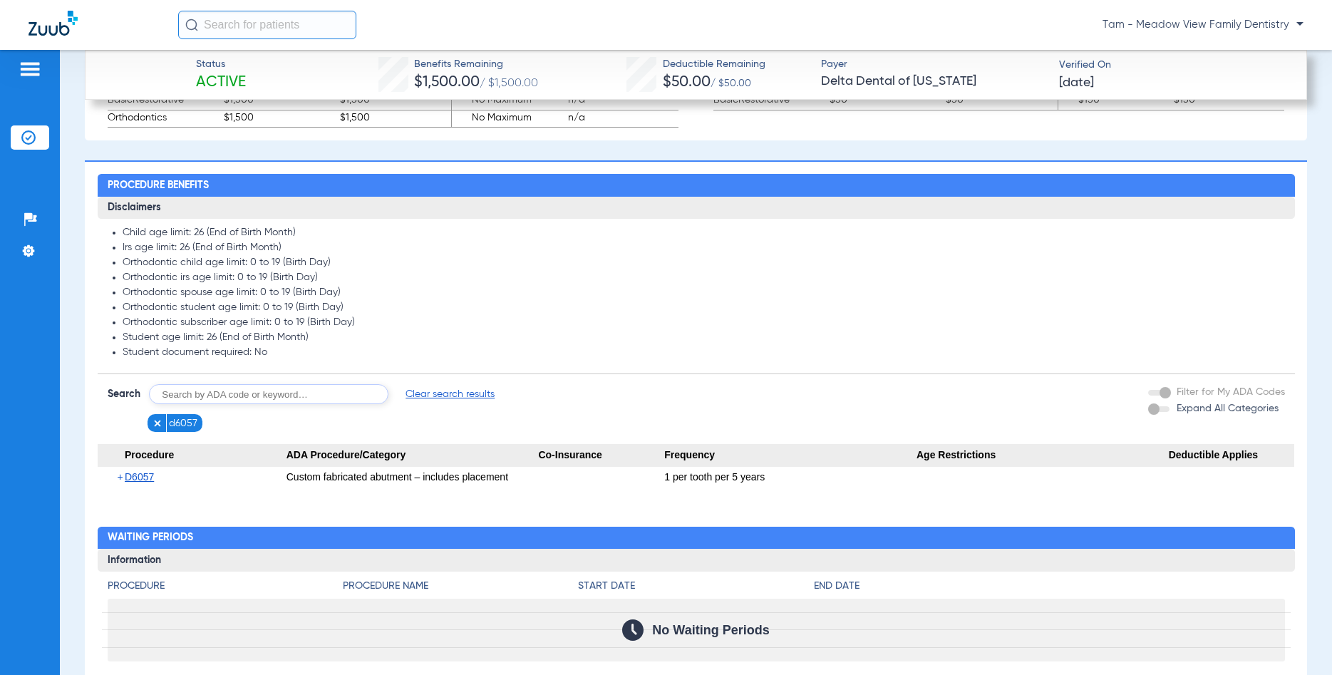
scroll to position [1369, 0]
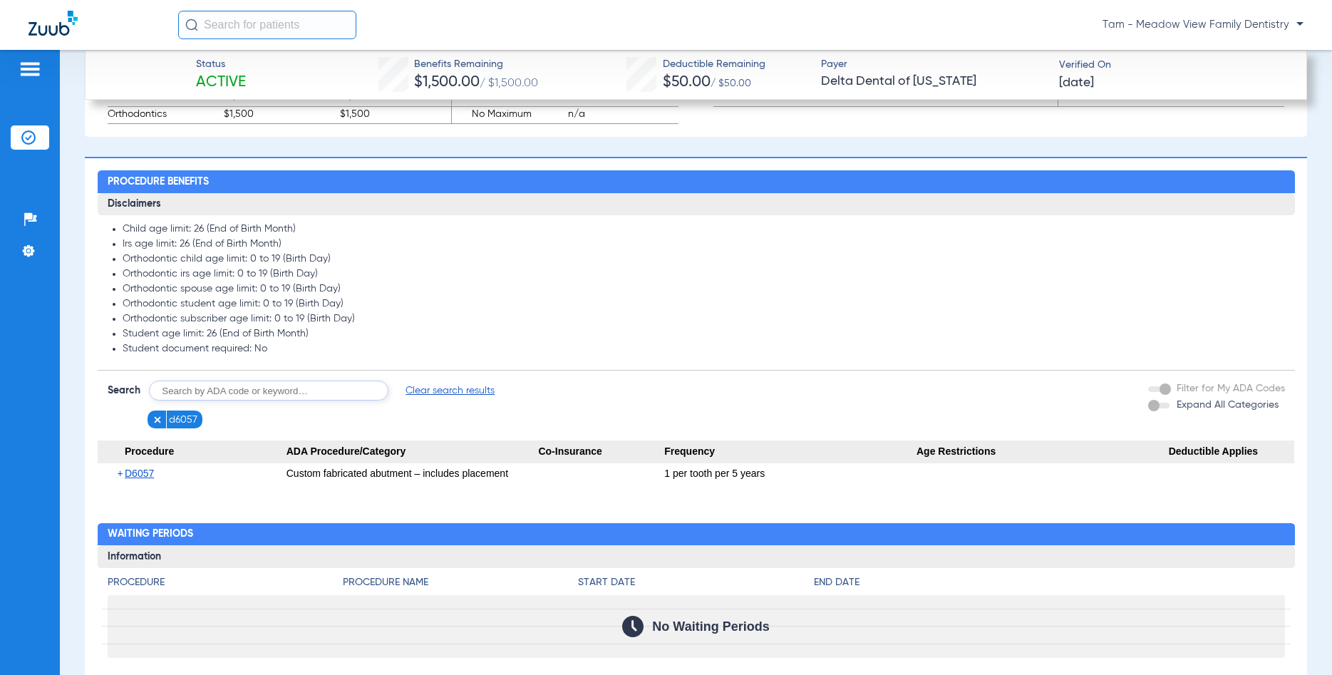
click at [202, 398] on input "text" at bounding box center [269, 391] width 240 height 20
type input "d6058"
click button "Search" at bounding box center [441, 391] width 56 height 20
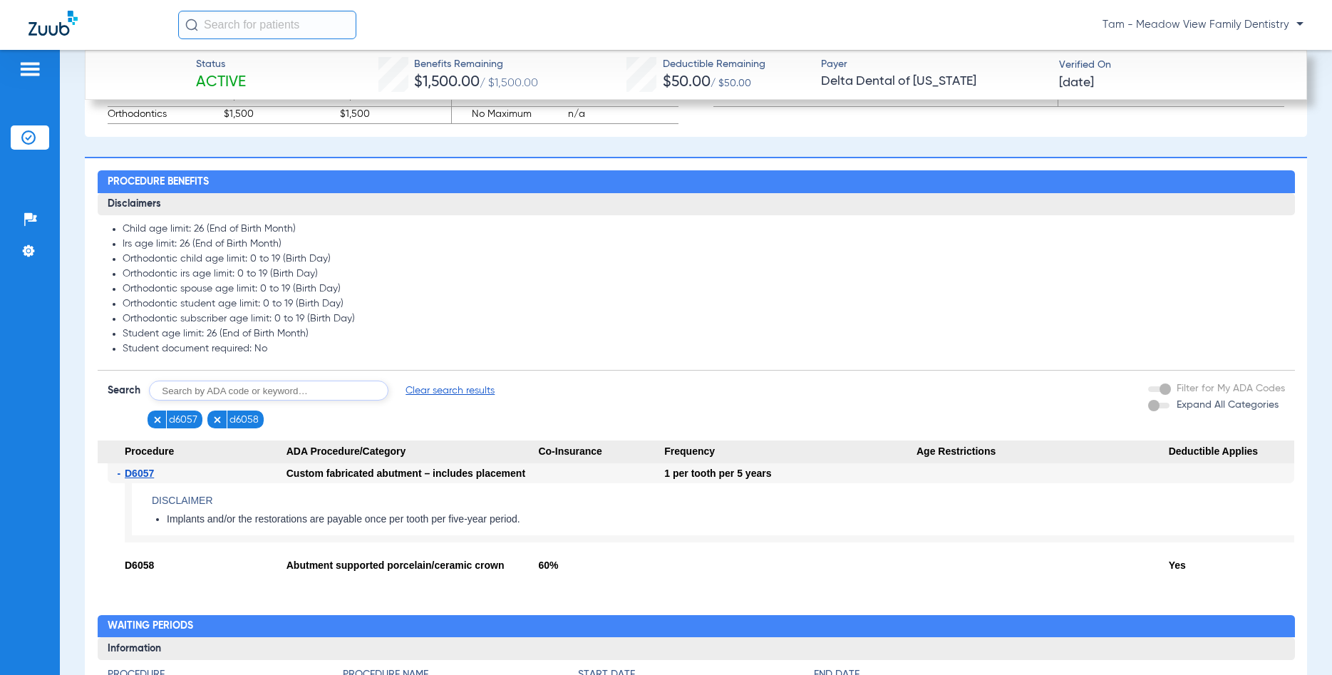
click at [162, 421] on img at bounding box center [158, 420] width 10 height 10
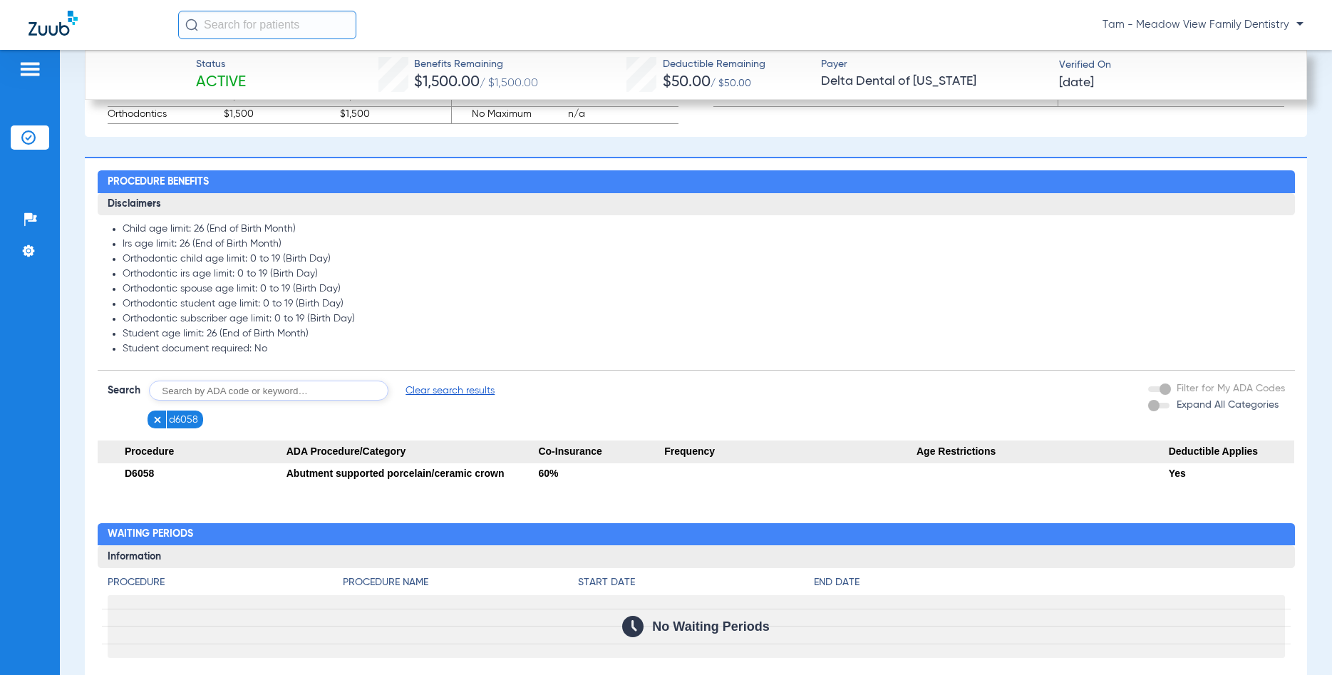
click at [154, 423] on img at bounding box center [158, 420] width 10 height 10
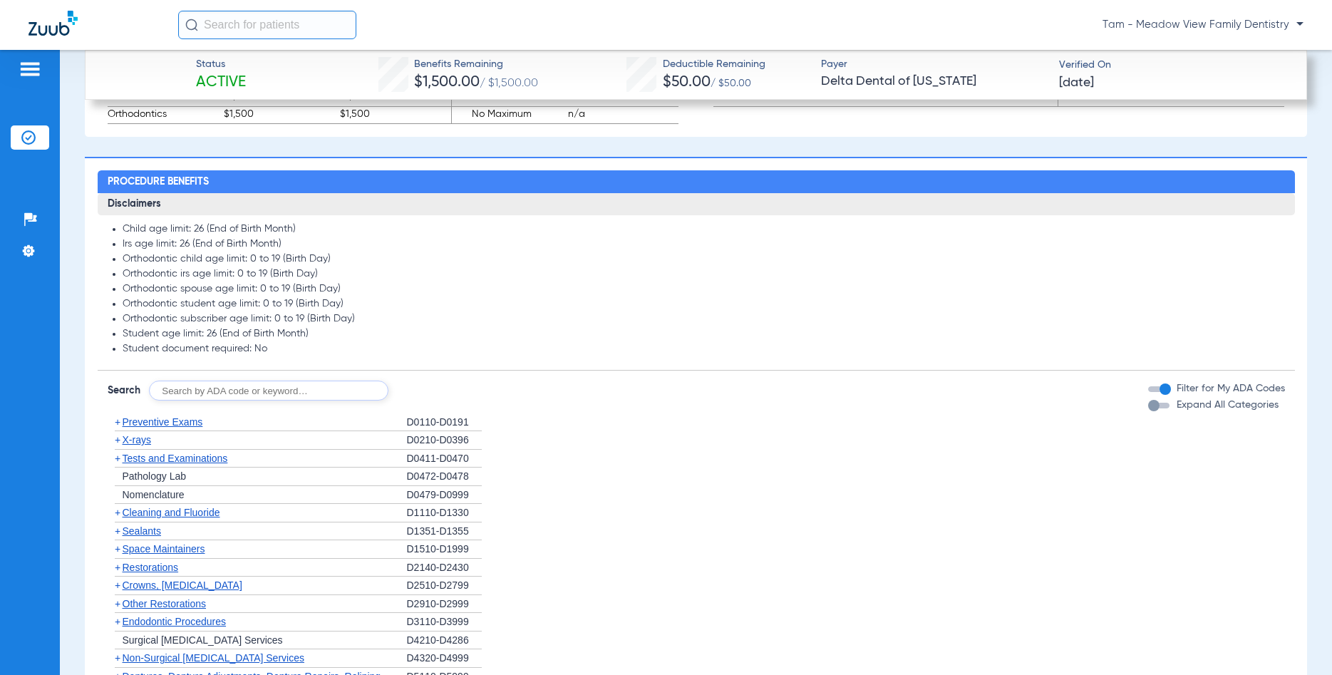
click at [189, 393] on input "text" at bounding box center [269, 391] width 240 height 20
type input "D9944"
click at [429, 389] on button "Search" at bounding box center [441, 391] width 56 height 20
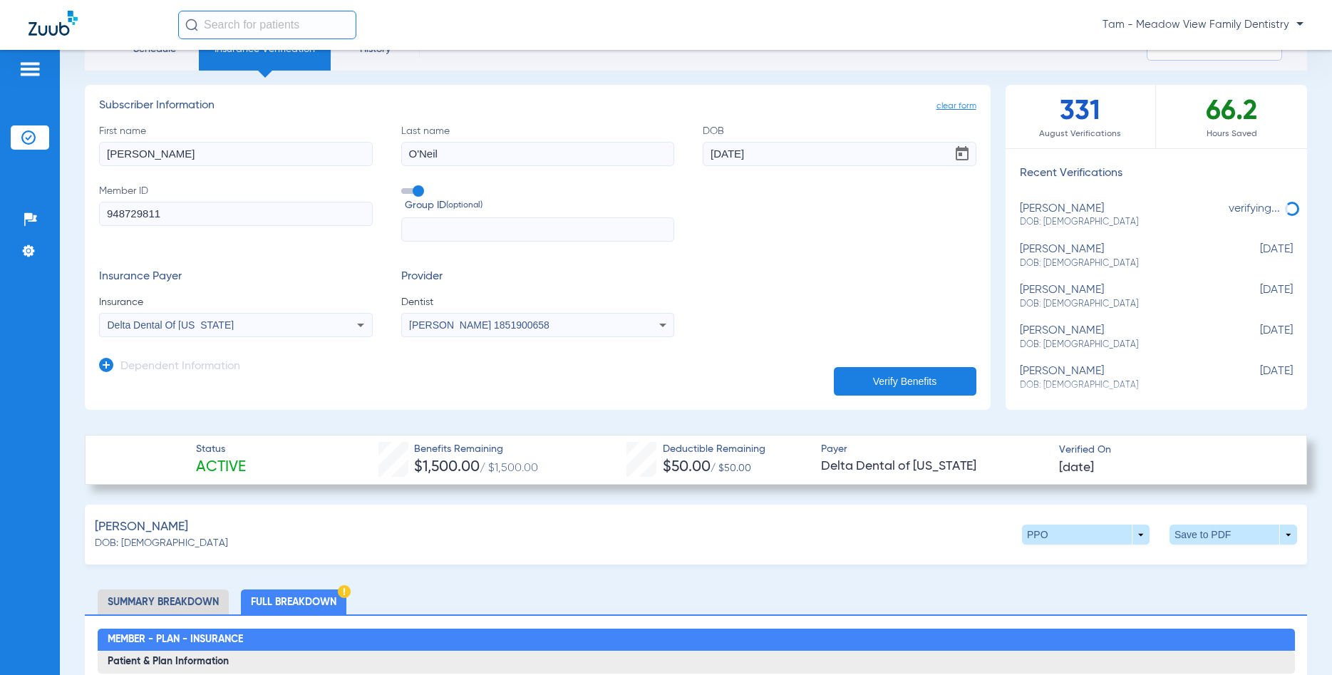
scroll to position [0, 0]
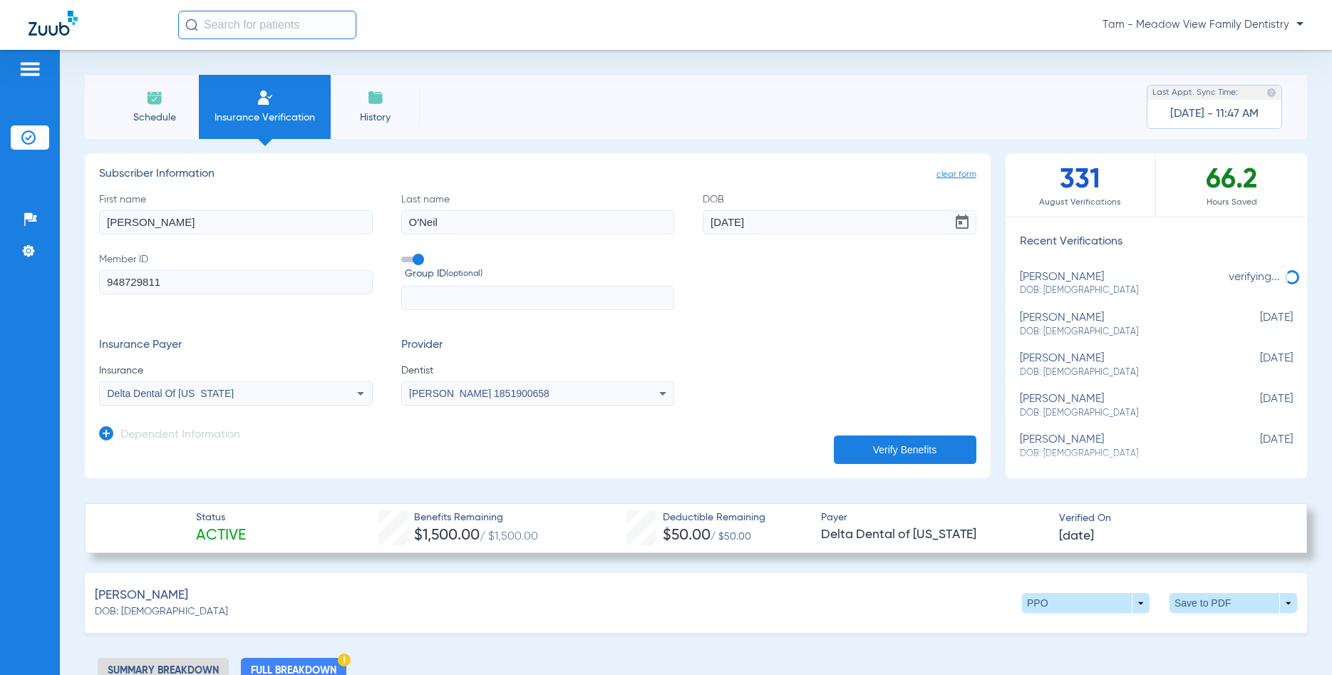
click at [235, 104] on li "Insurance Verification" at bounding box center [265, 107] width 132 height 64
click at [230, 225] on input "[PERSON_NAME]" at bounding box center [236, 222] width 274 height 24
type input "[PERSON_NAME]"
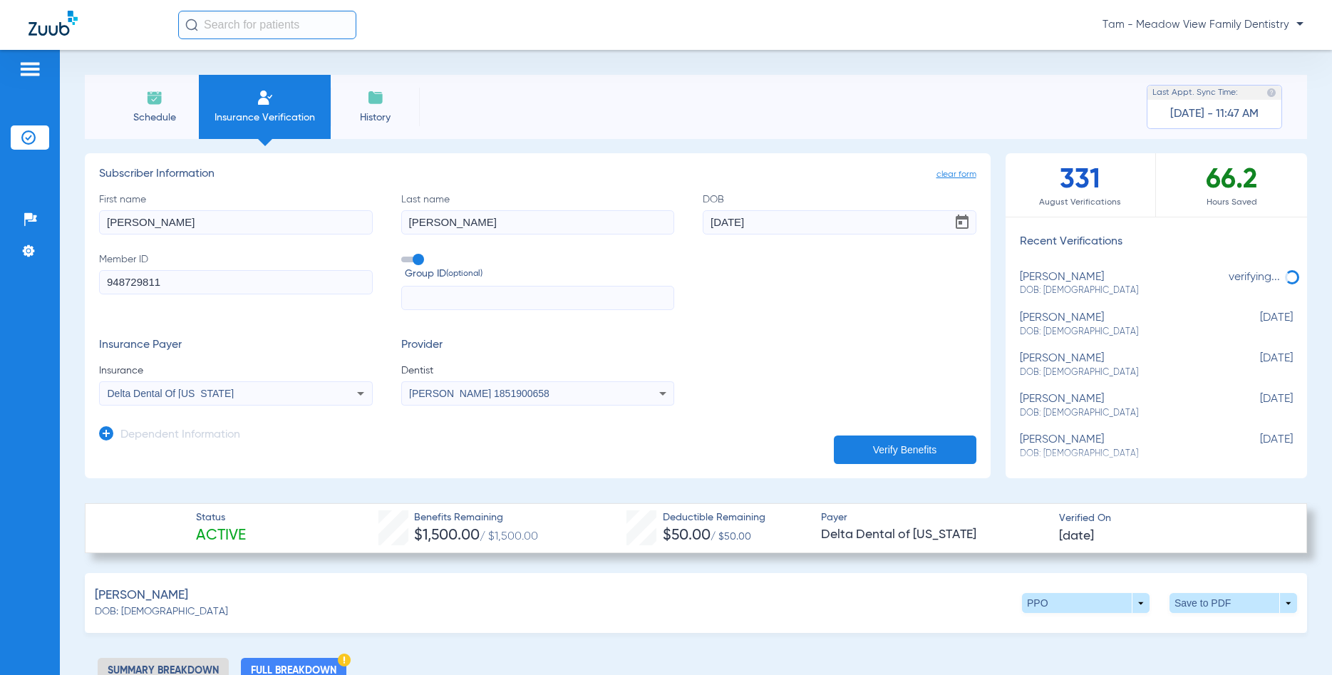
drag, startPoint x: 860, startPoint y: 225, endPoint x: 465, endPoint y: 180, distance: 398.3
click at [703, 210] on input "[DATE]" at bounding box center [840, 222] width 274 height 24
type input "[DATE]"
drag, startPoint x: 259, startPoint y: 273, endPoint x: 78, endPoint y: 271, distance: 181.8
click at [99, 271] on input "948729811" at bounding box center [236, 282] width 274 height 24
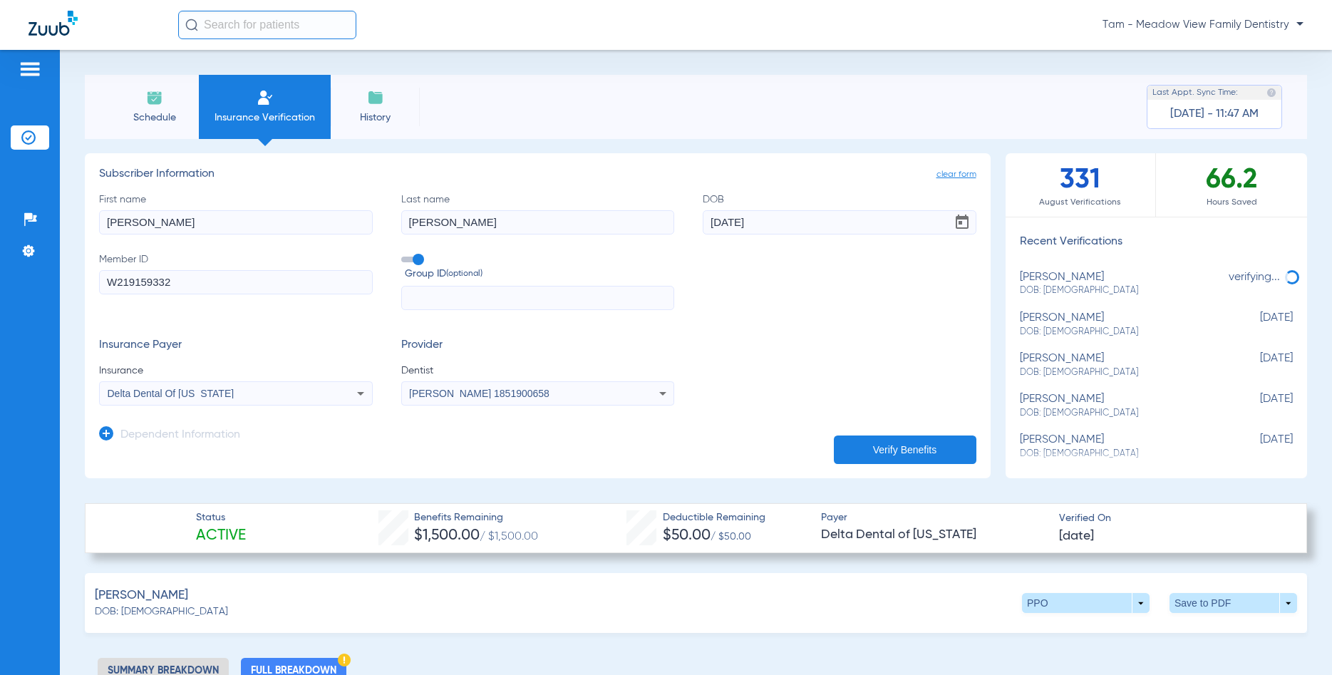
type input "W219159332"
click at [213, 395] on div "Delta Dental Of [US_STATE]" at bounding box center [210, 394] width 205 height 10
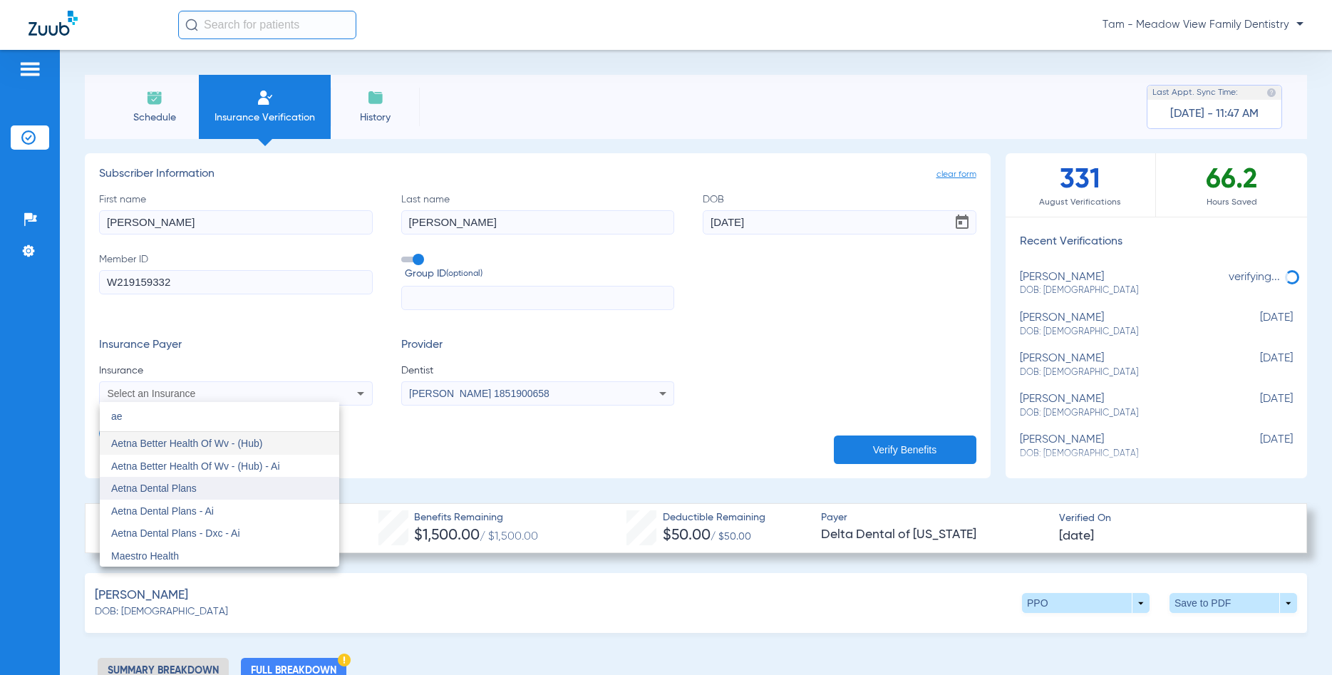
type input "ae"
click at [189, 488] on span "Aetna Dental Plans" at bounding box center [154, 488] width 86 height 11
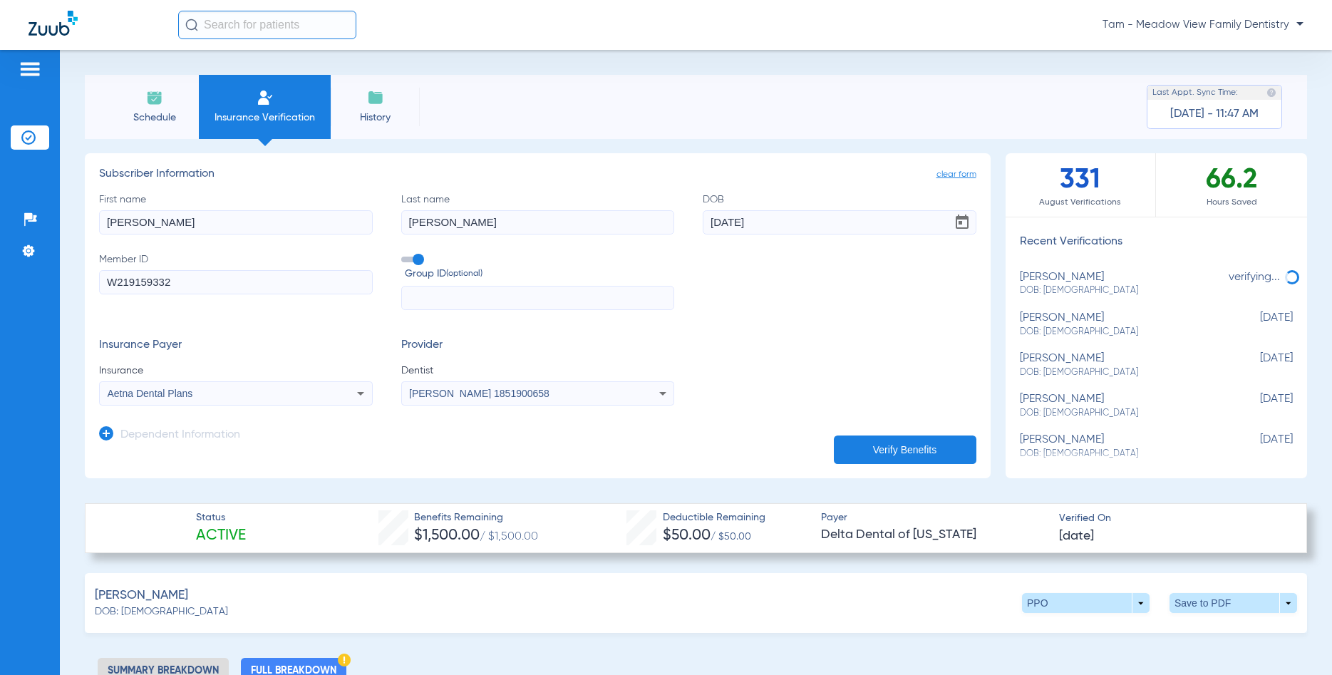
click at [461, 399] on div "[PERSON_NAME] 1851900658" at bounding box center [538, 393] width 272 height 17
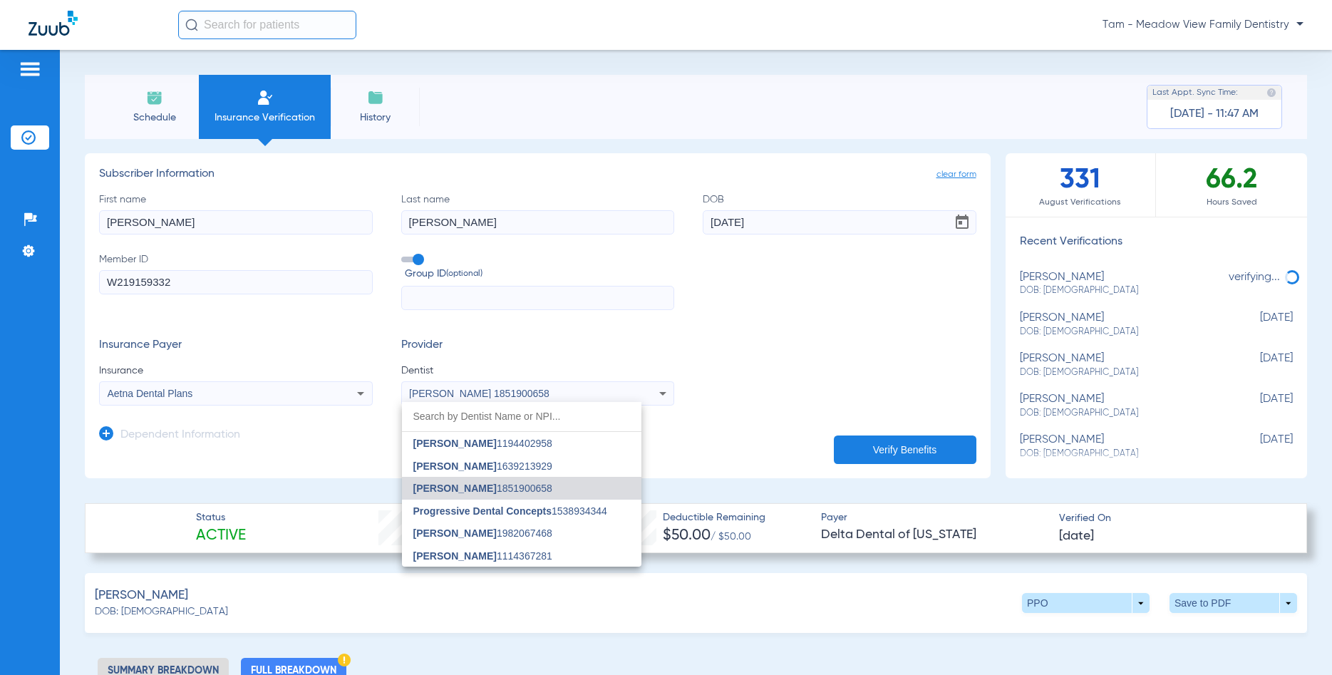
click at [457, 488] on span "[PERSON_NAME]" at bounding box center [454, 488] width 83 height 11
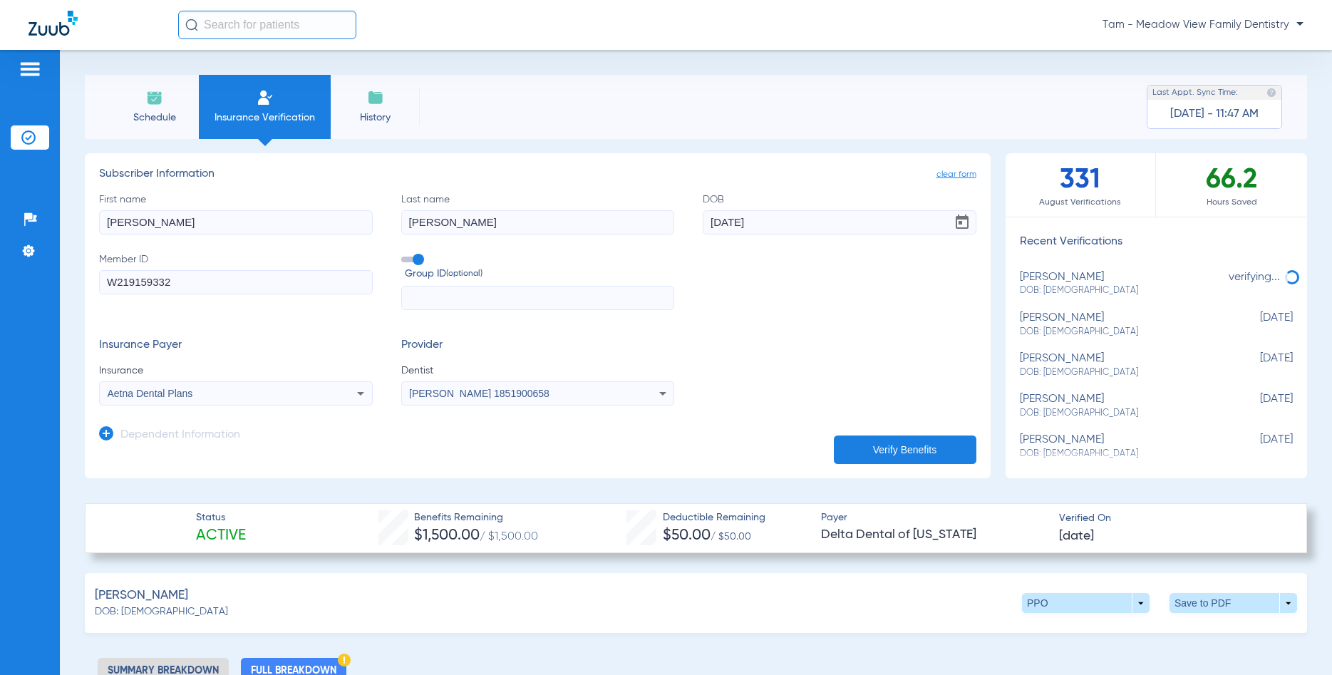
click at [937, 455] on button "Verify Benefits" at bounding box center [905, 450] width 143 height 29
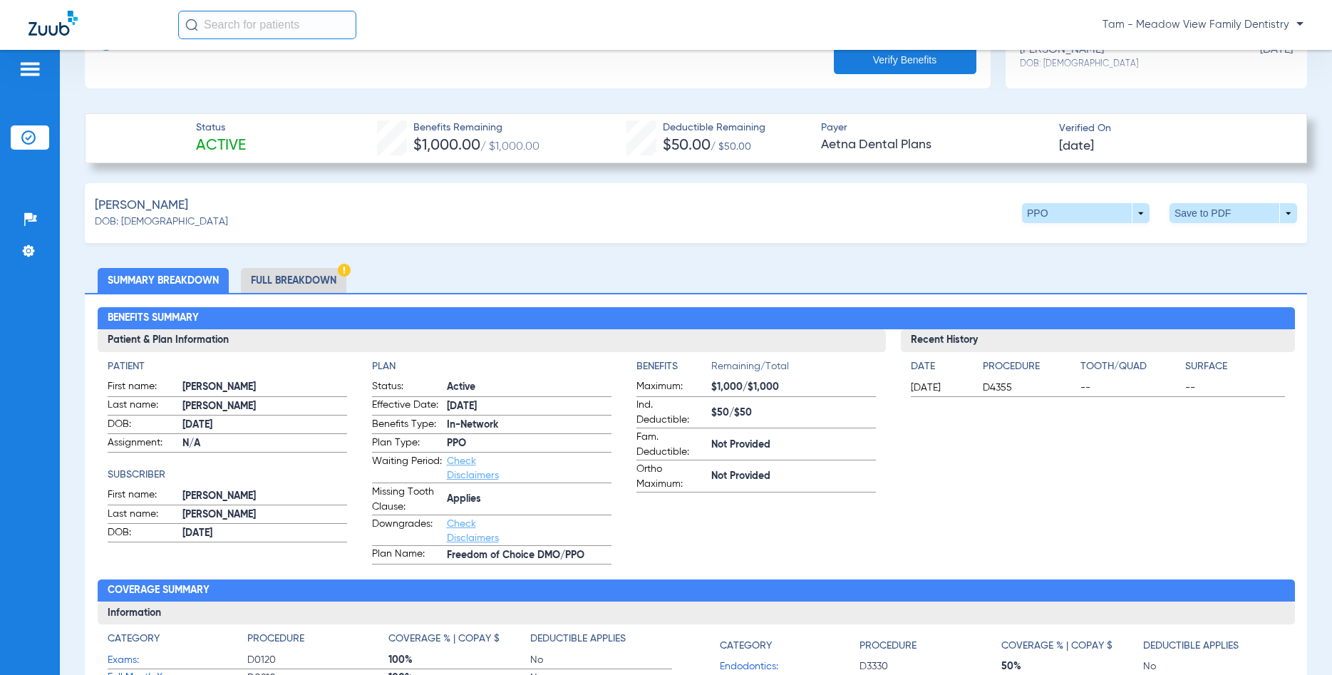
scroll to position [411, 0]
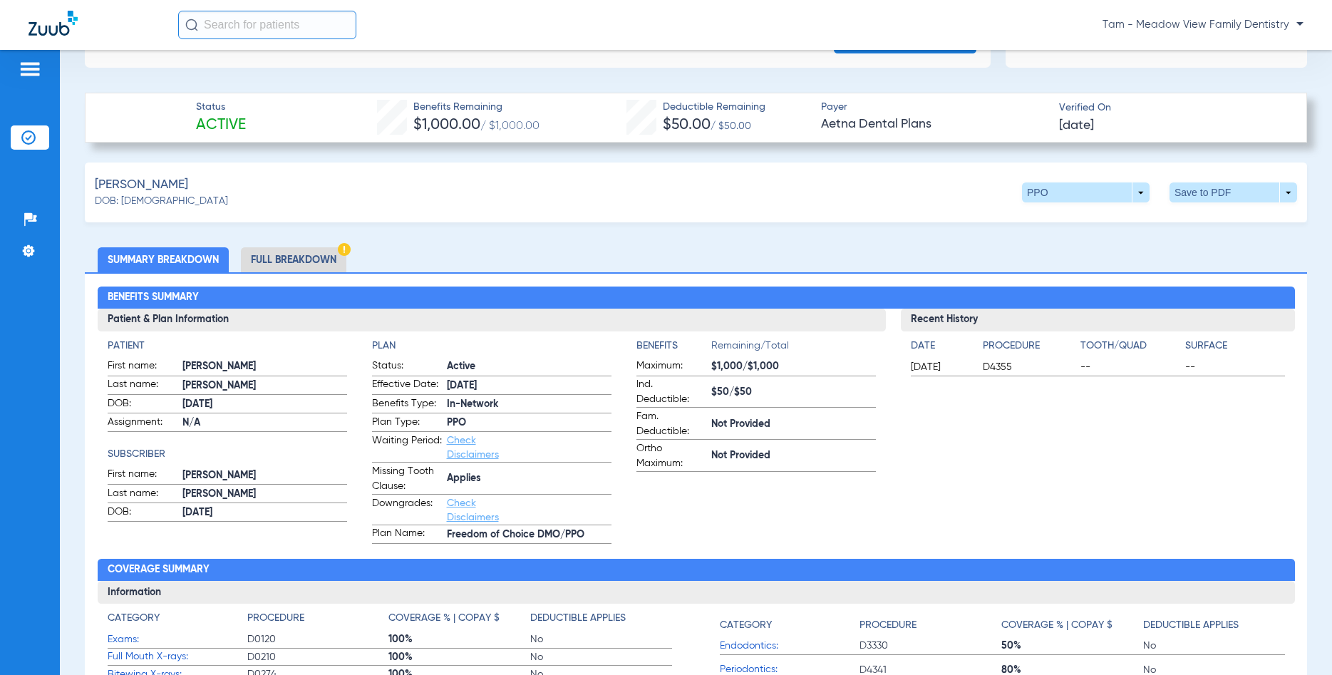
click at [323, 264] on li "Full Breakdown" at bounding box center [294, 259] width 106 height 25
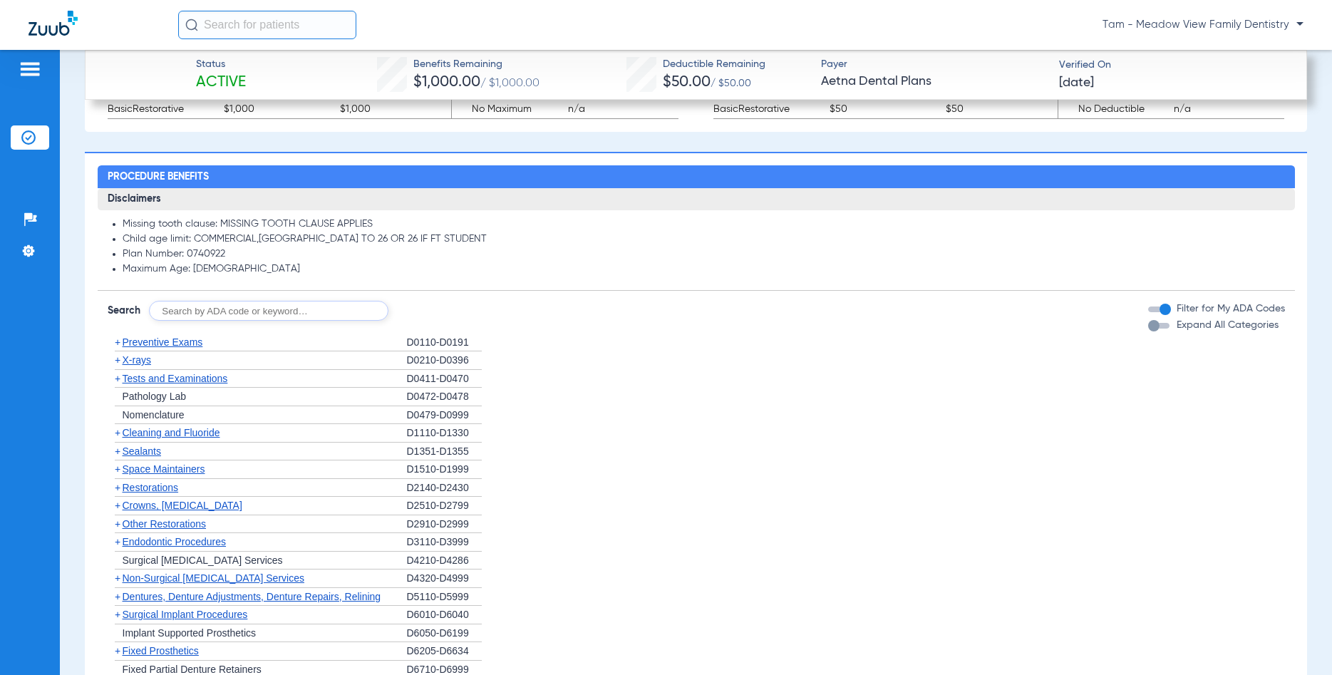
scroll to position [1369, 0]
click at [143, 364] on span "X-rays" at bounding box center [137, 359] width 29 height 11
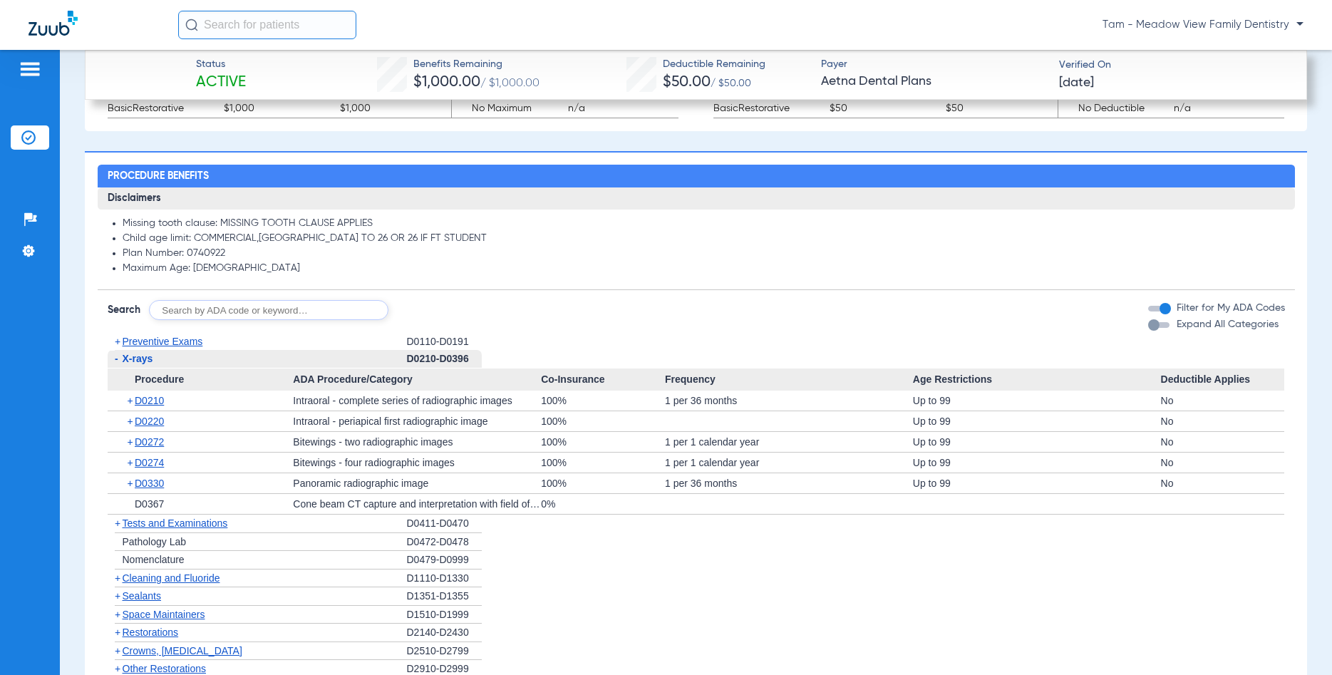
click at [168, 573] on span "Cleaning and Fluoride" at bounding box center [172, 577] width 98 height 11
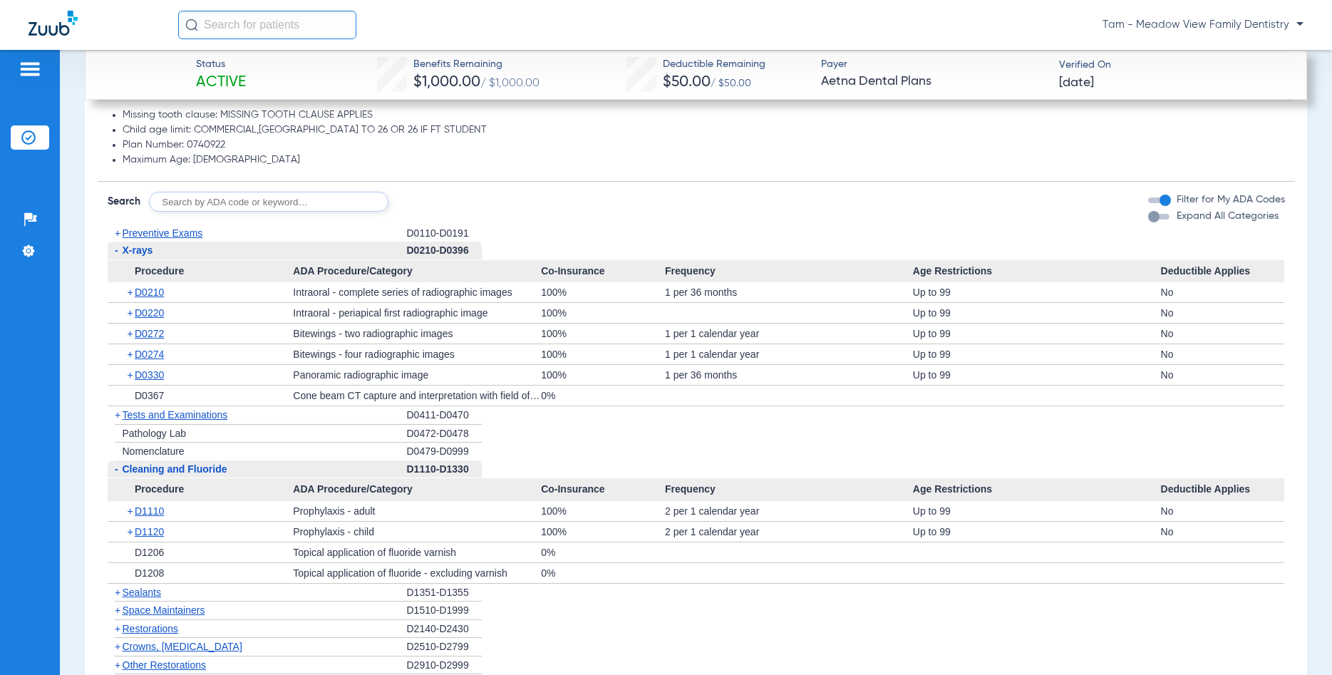
scroll to position [1506, 0]
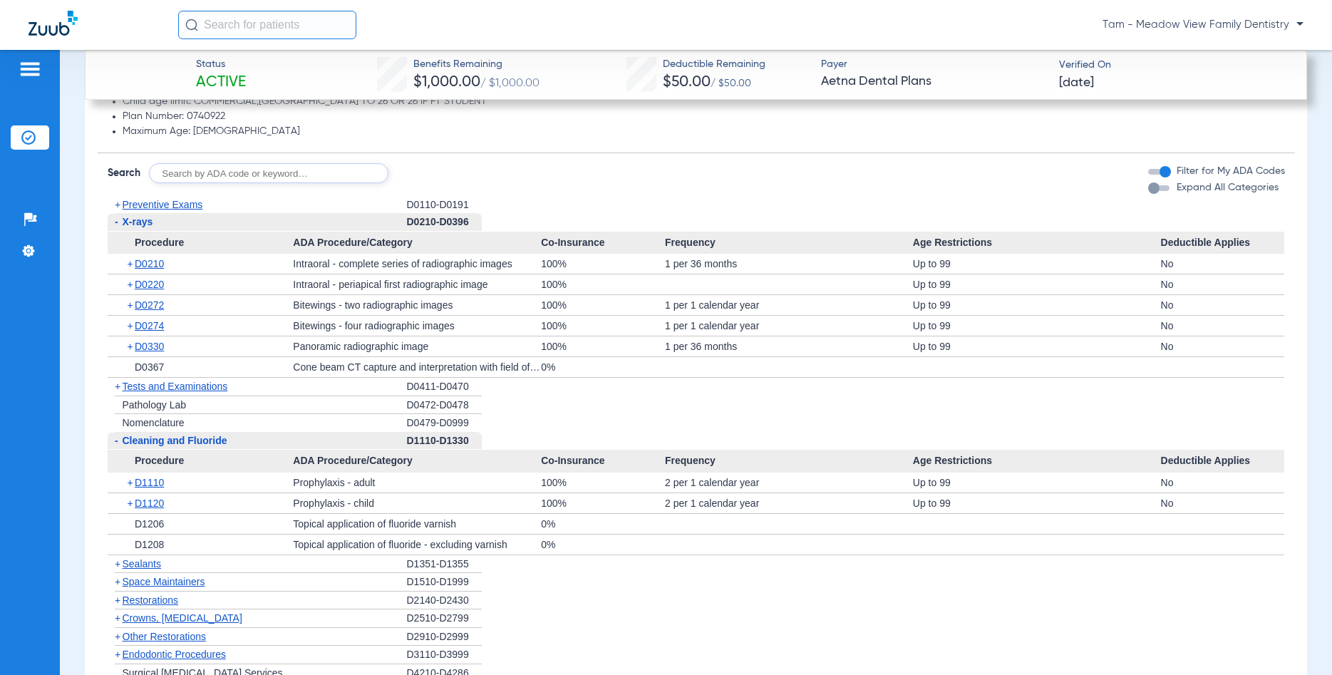
click at [115, 439] on span "-" at bounding box center [117, 440] width 4 height 11
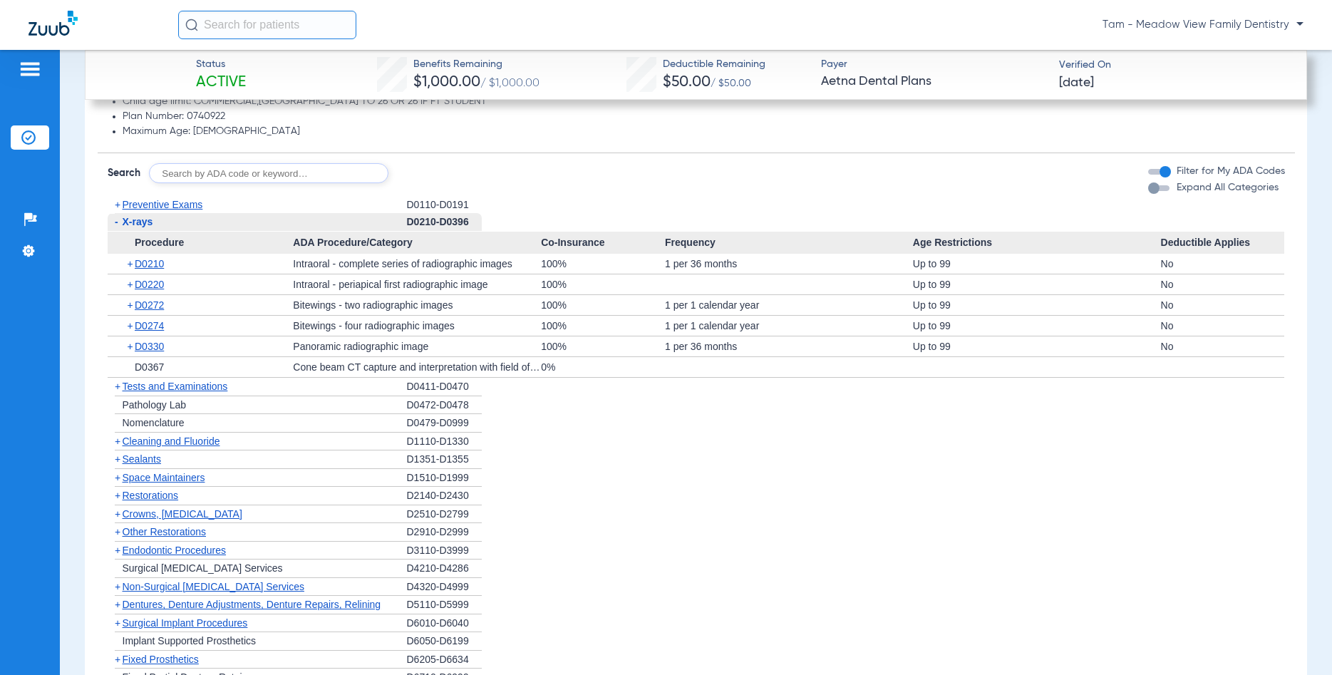
click at [117, 458] on span "+" at bounding box center [118, 458] width 6 height 11
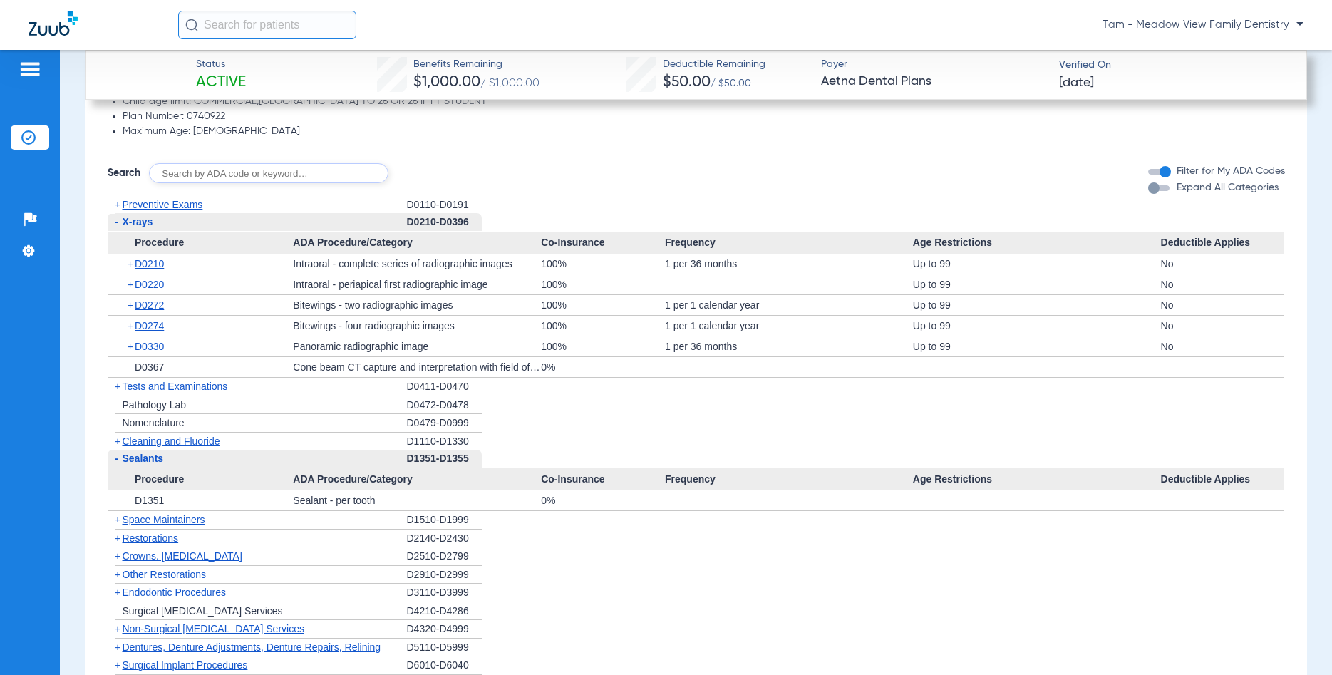
click at [115, 458] on span "-" at bounding box center [117, 458] width 4 height 11
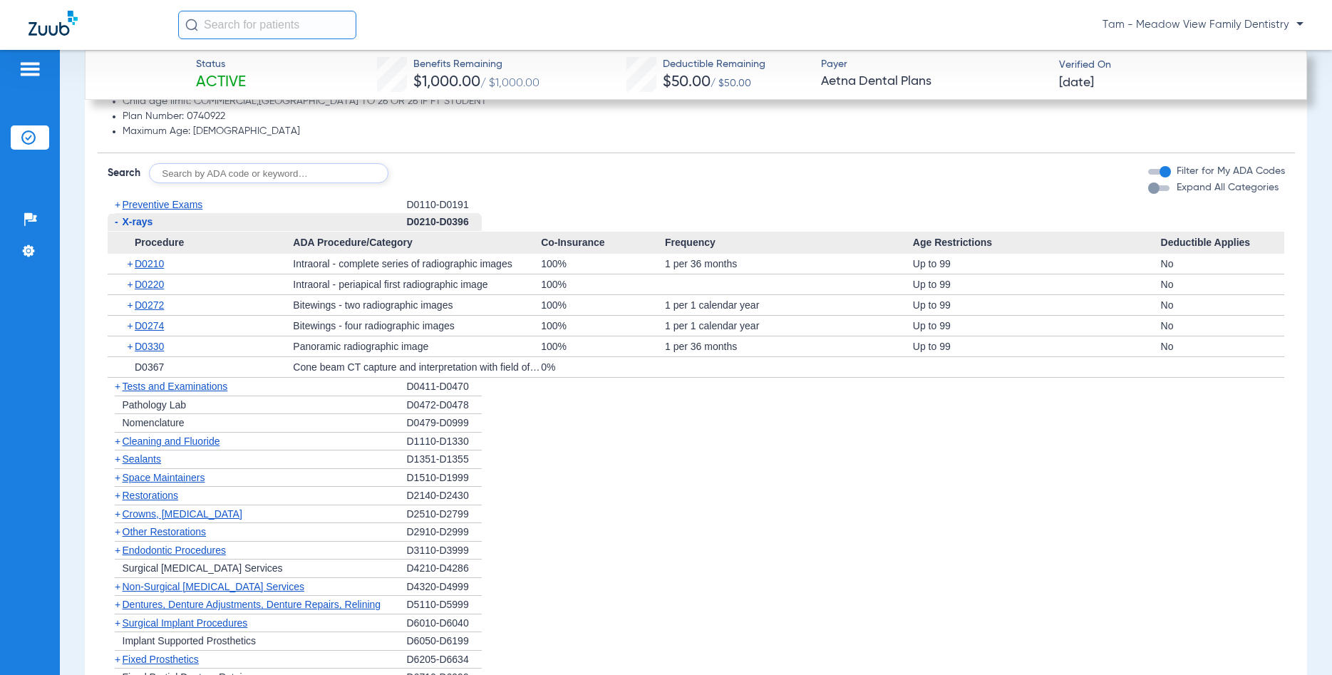
click at [119, 513] on span "+" at bounding box center [118, 513] width 6 height 11
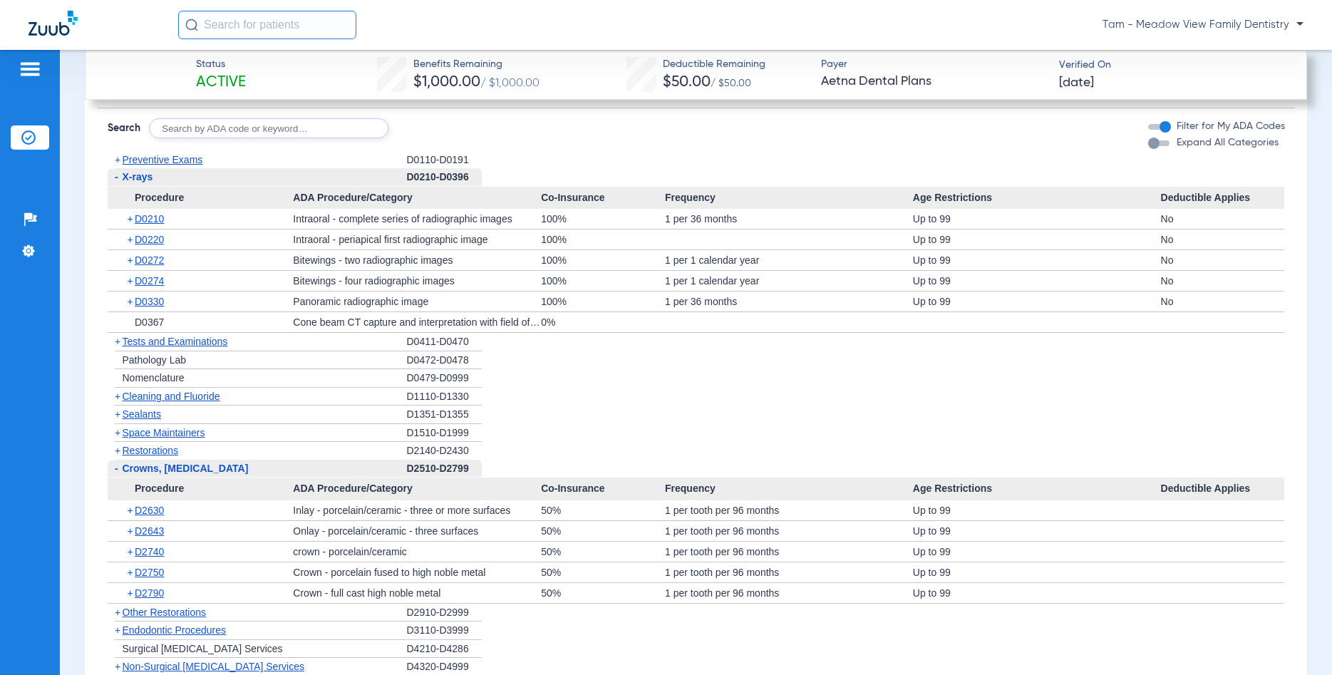
scroll to position [1574, 0]
